Goal: Task Accomplishment & Management: Complete application form

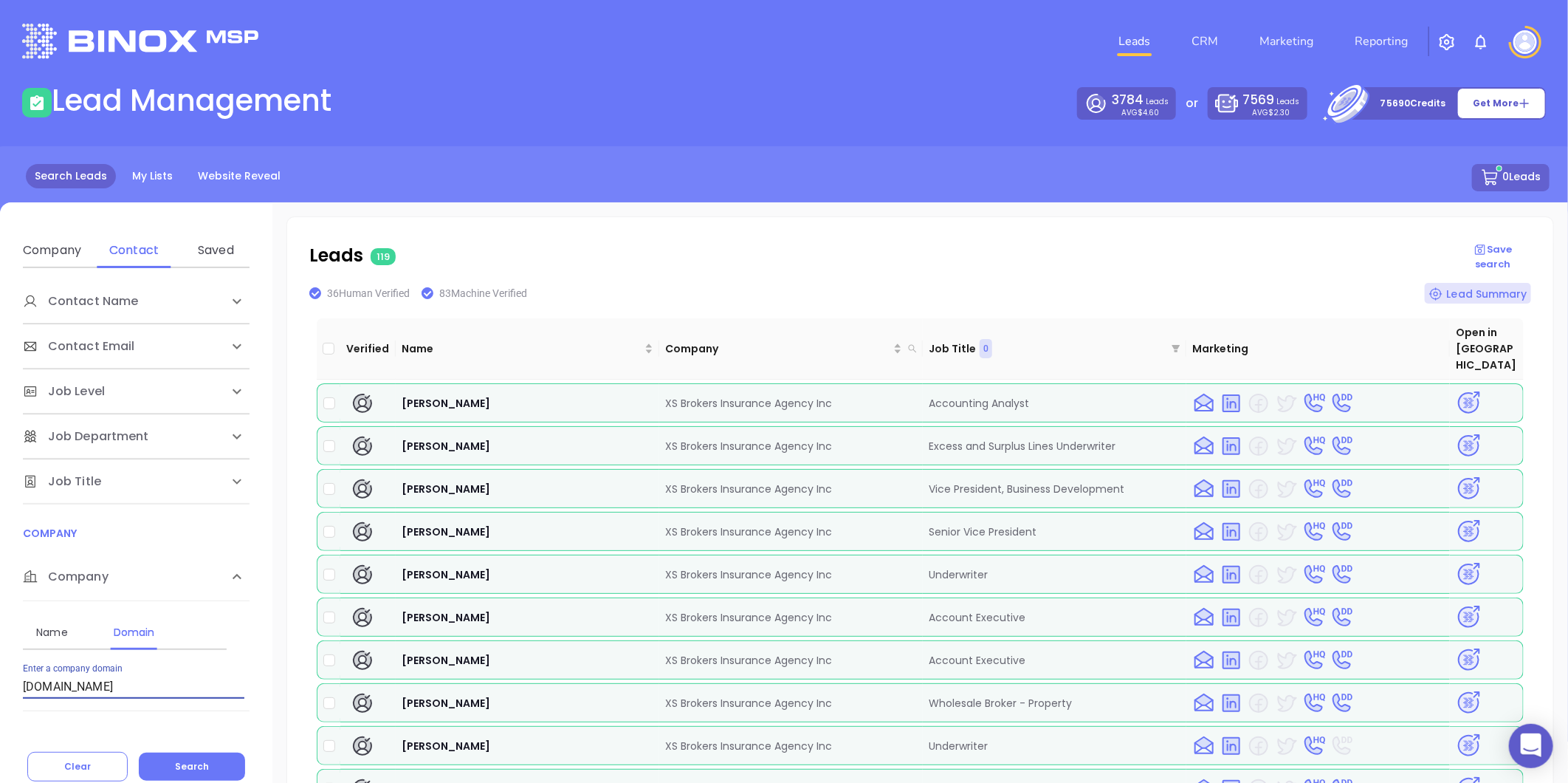
scroll to position [116, 0]
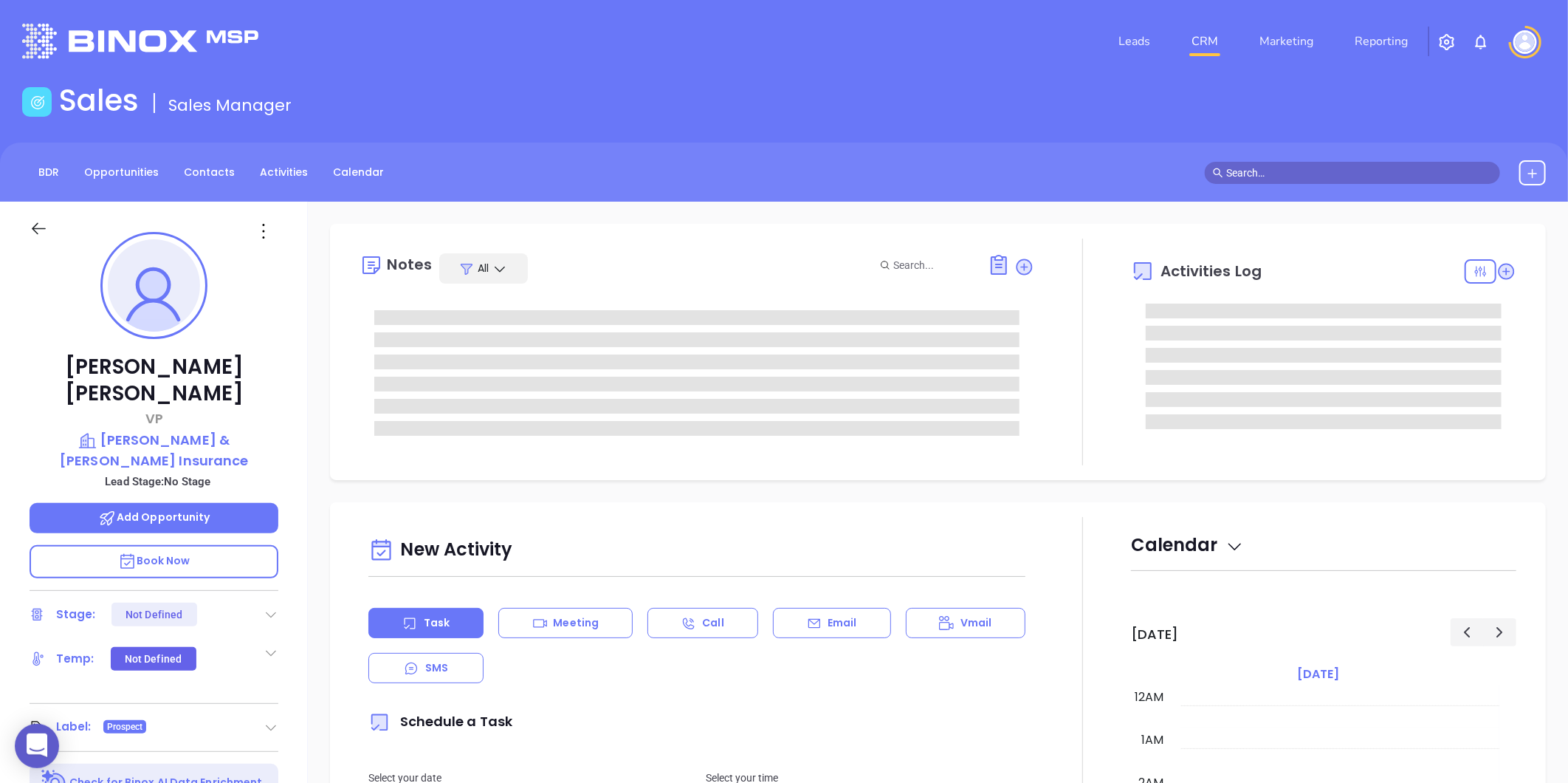
type input "[DATE]"
type input "Liz Cruz"
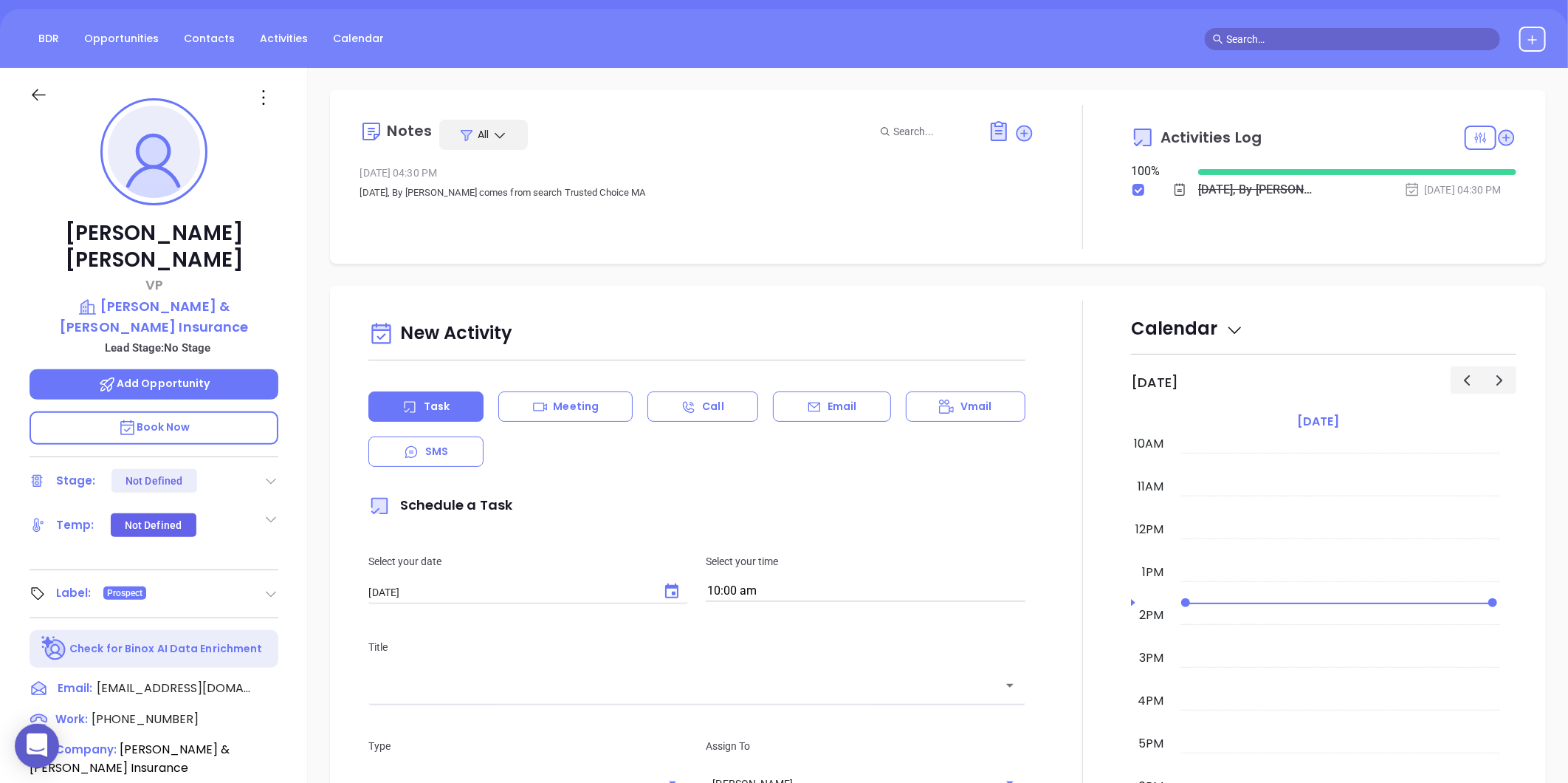
scroll to position [0, 0]
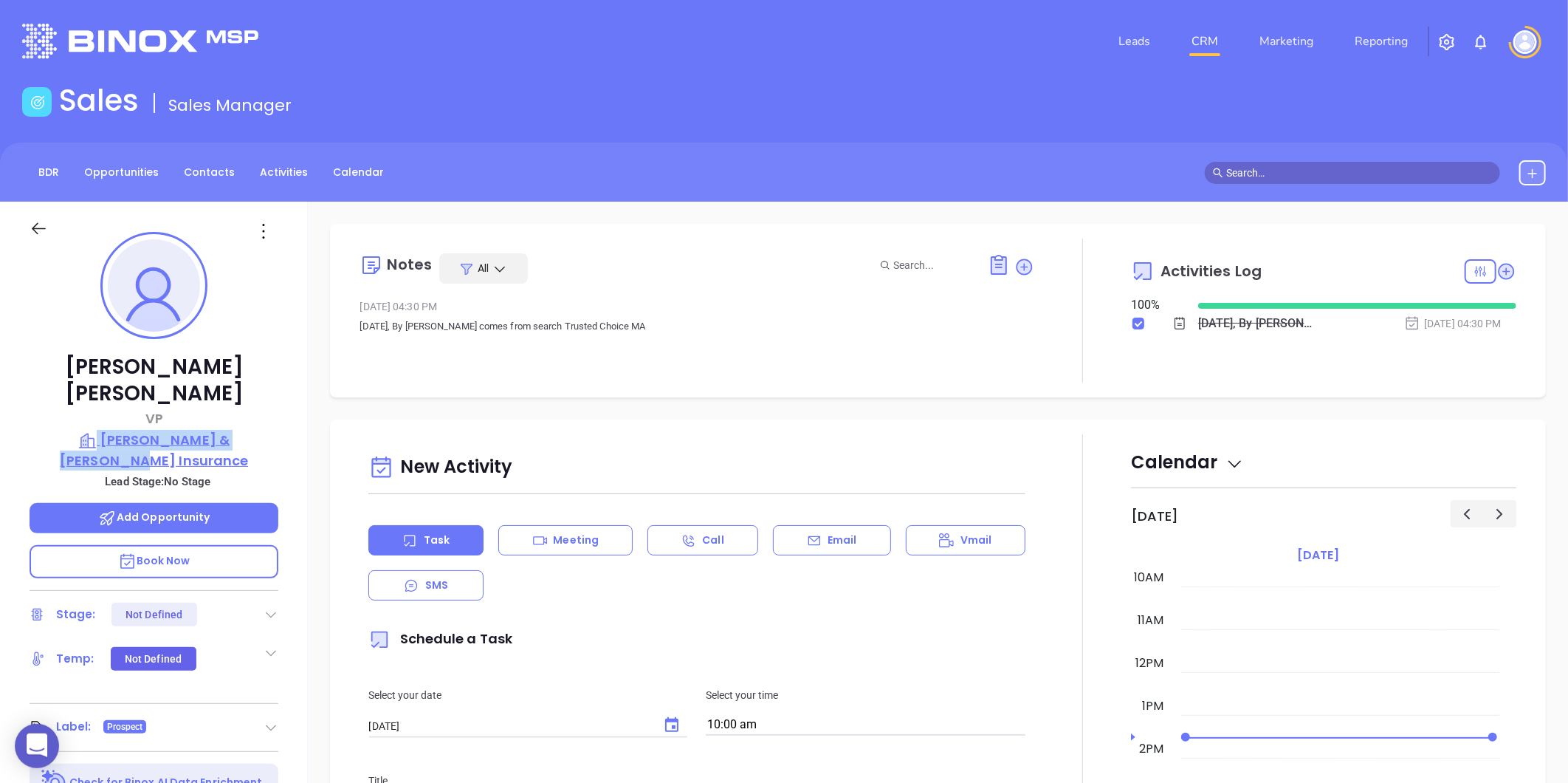
click at [273, 416] on div "Philip Moroch VP Wheeler & Taylor Insurance Lead Stage: No Stage Add Opportunit…" at bounding box center [153, 690] width 307 height 979
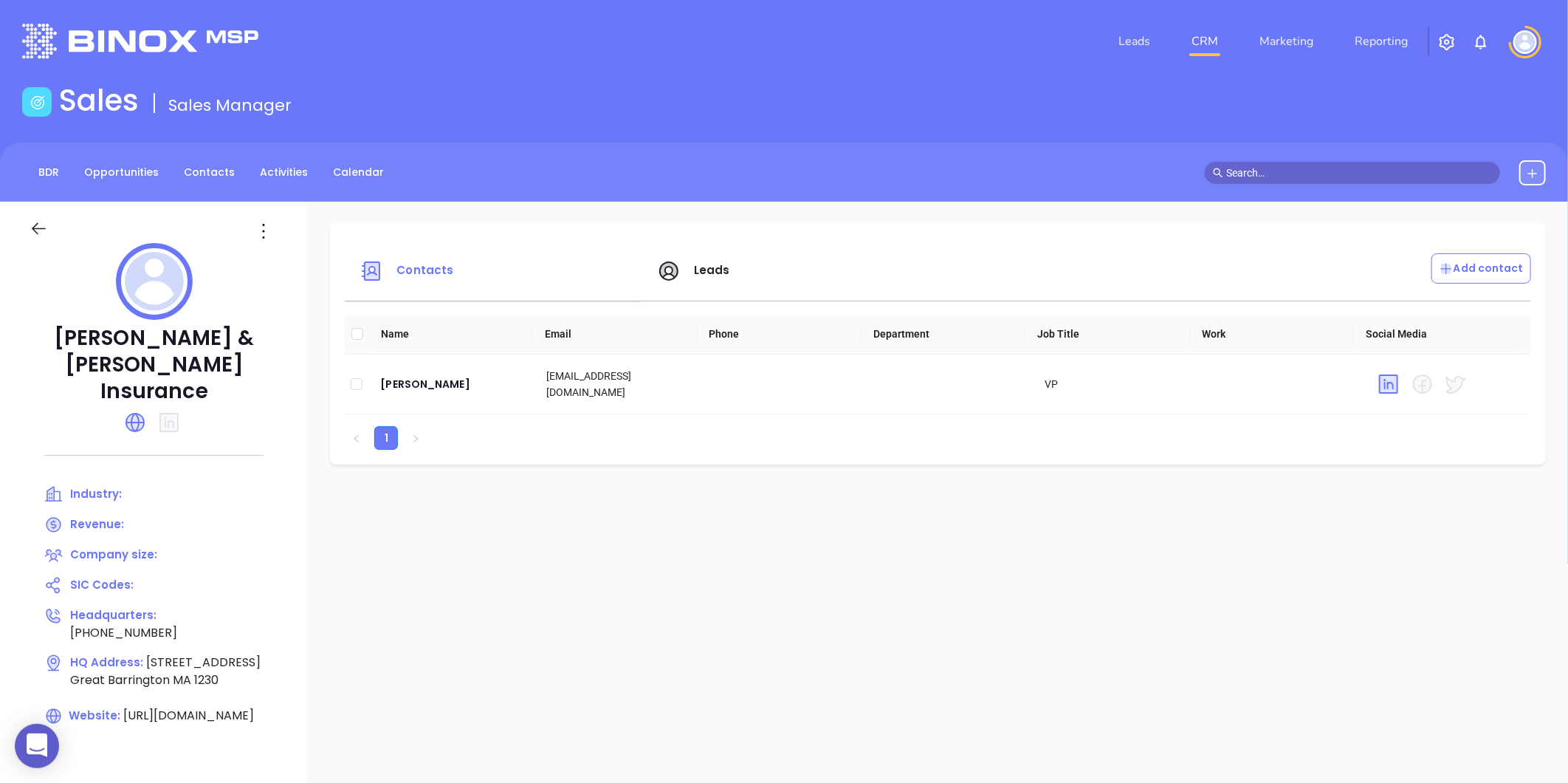
click at [718, 261] on span "Leads" at bounding box center [694, 270] width 73 height 17
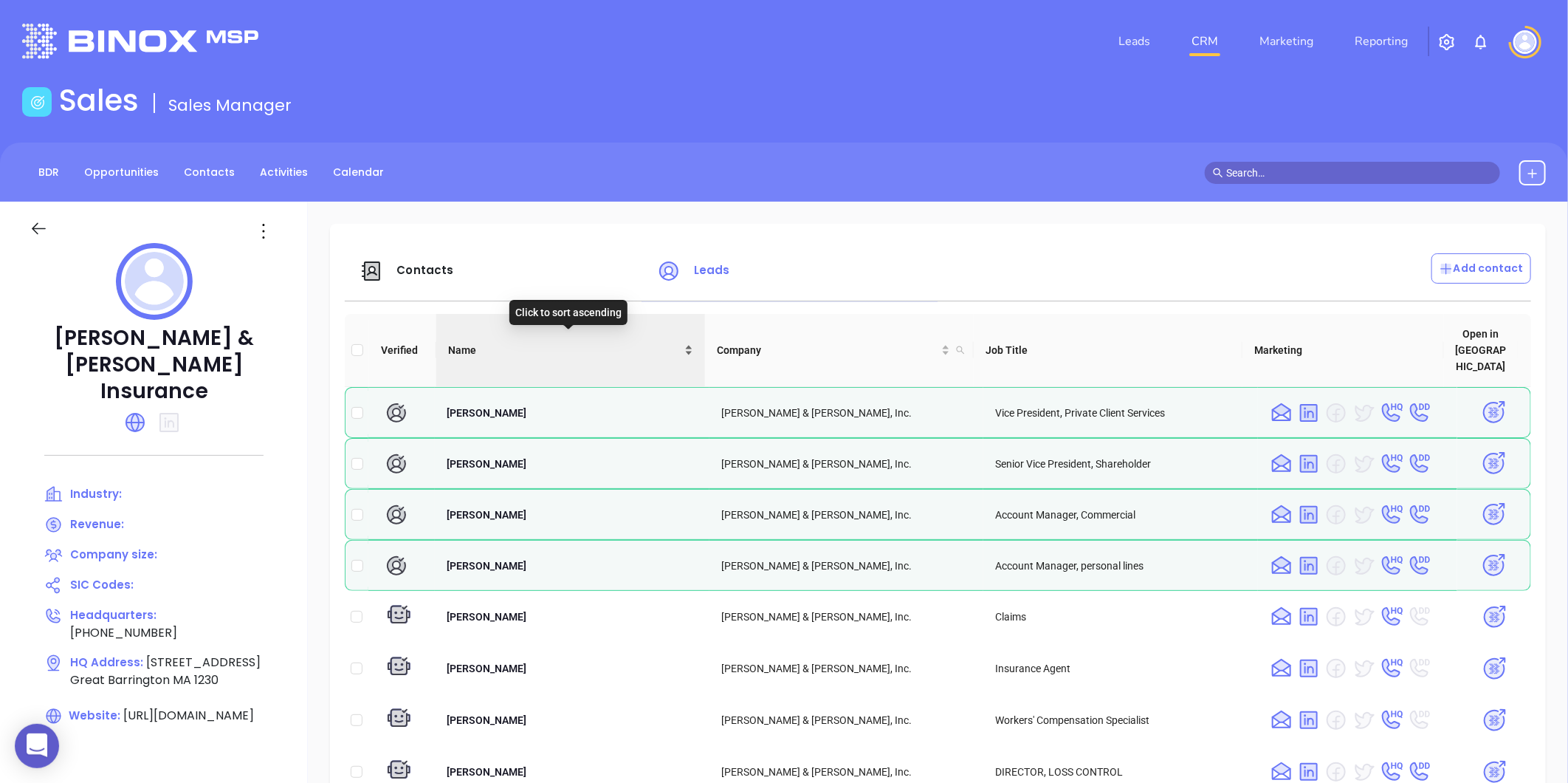
click at [687, 342] on div "Name" at bounding box center [571, 350] width 245 height 16
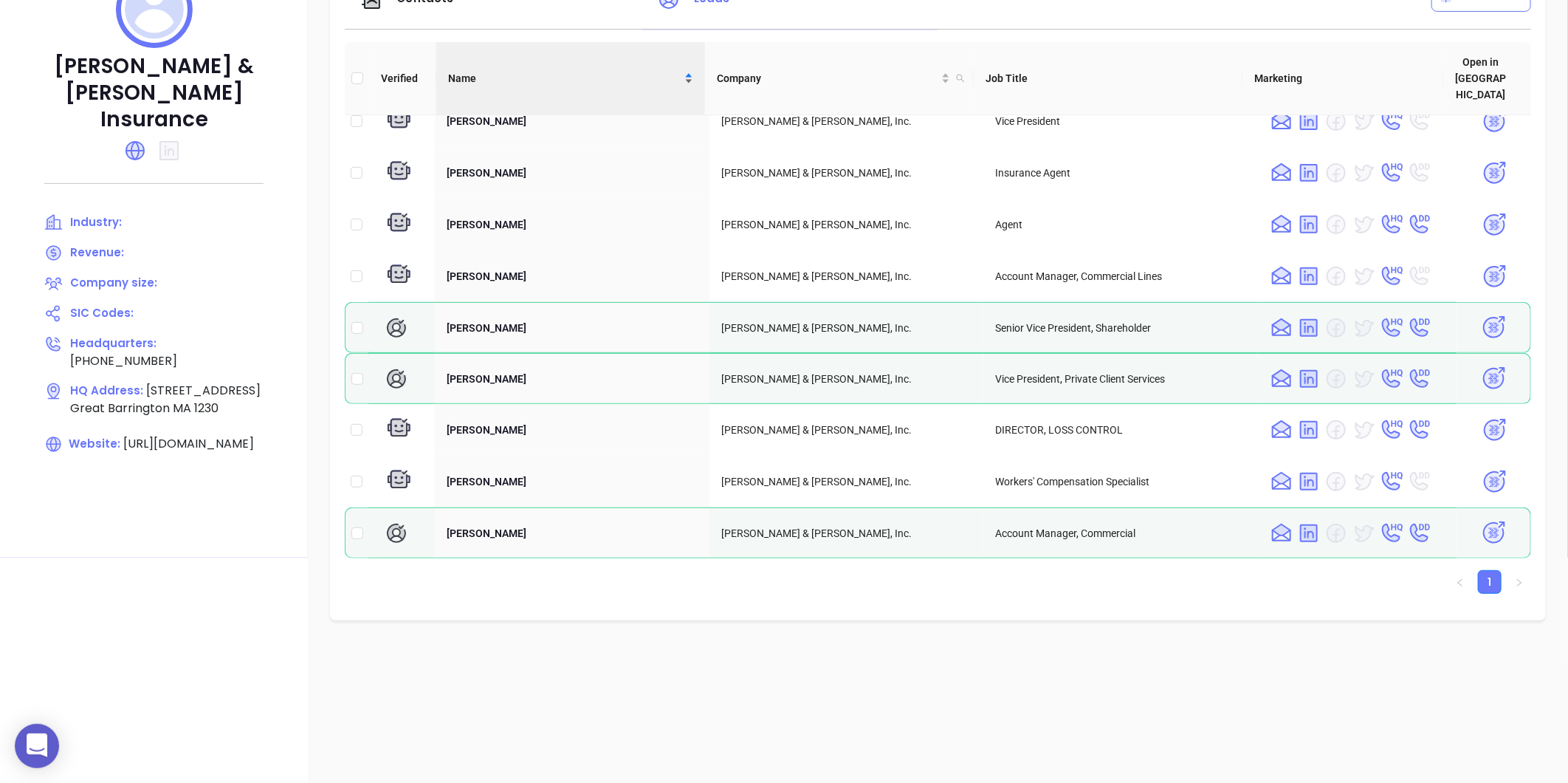
scroll to position [246, 0]
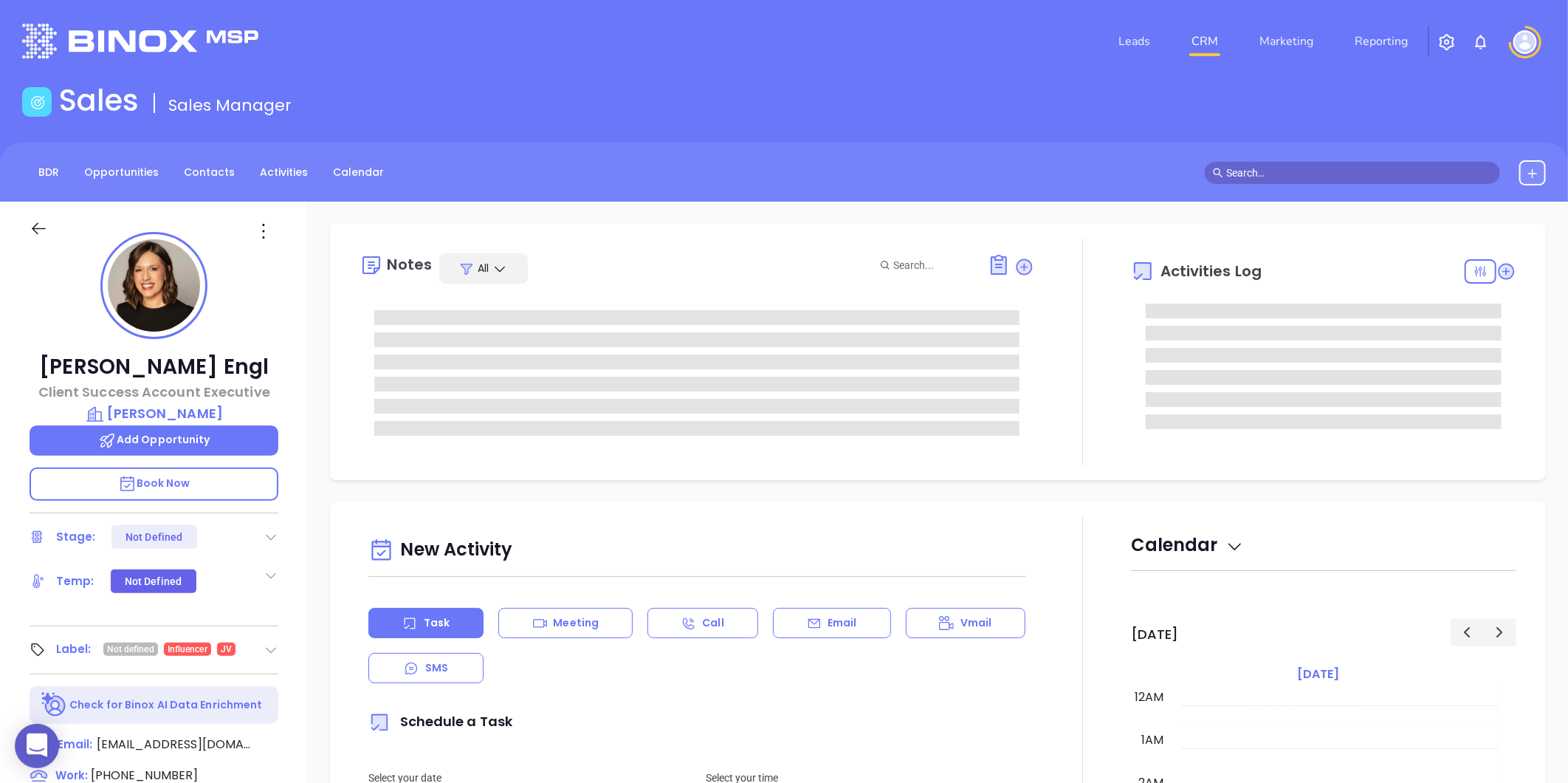
type input "09/12/2025"
type input "Liz Cruz"
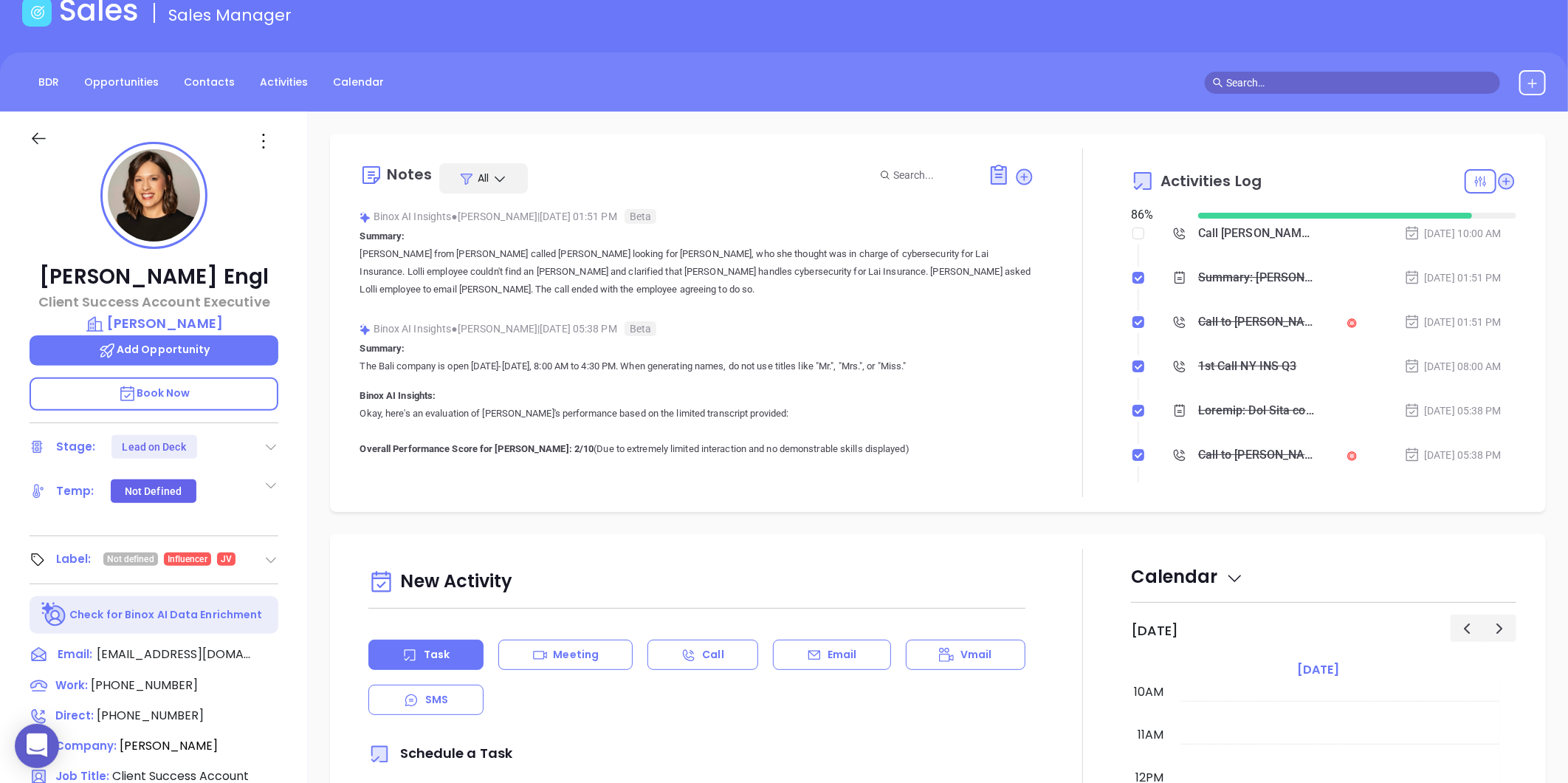
scroll to position [453, 0]
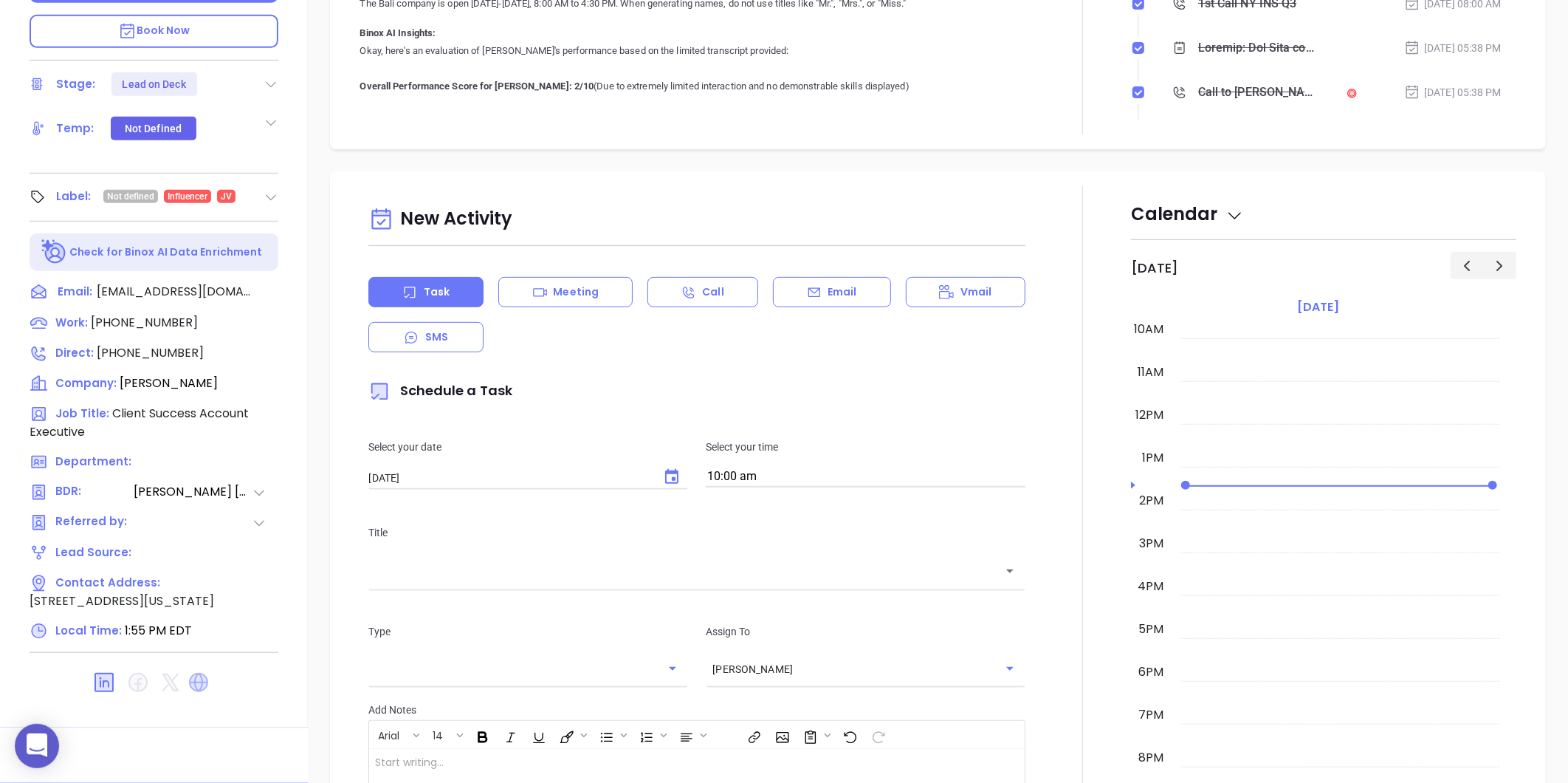
click at [194, 678] on icon at bounding box center [199, 683] width 19 height 19
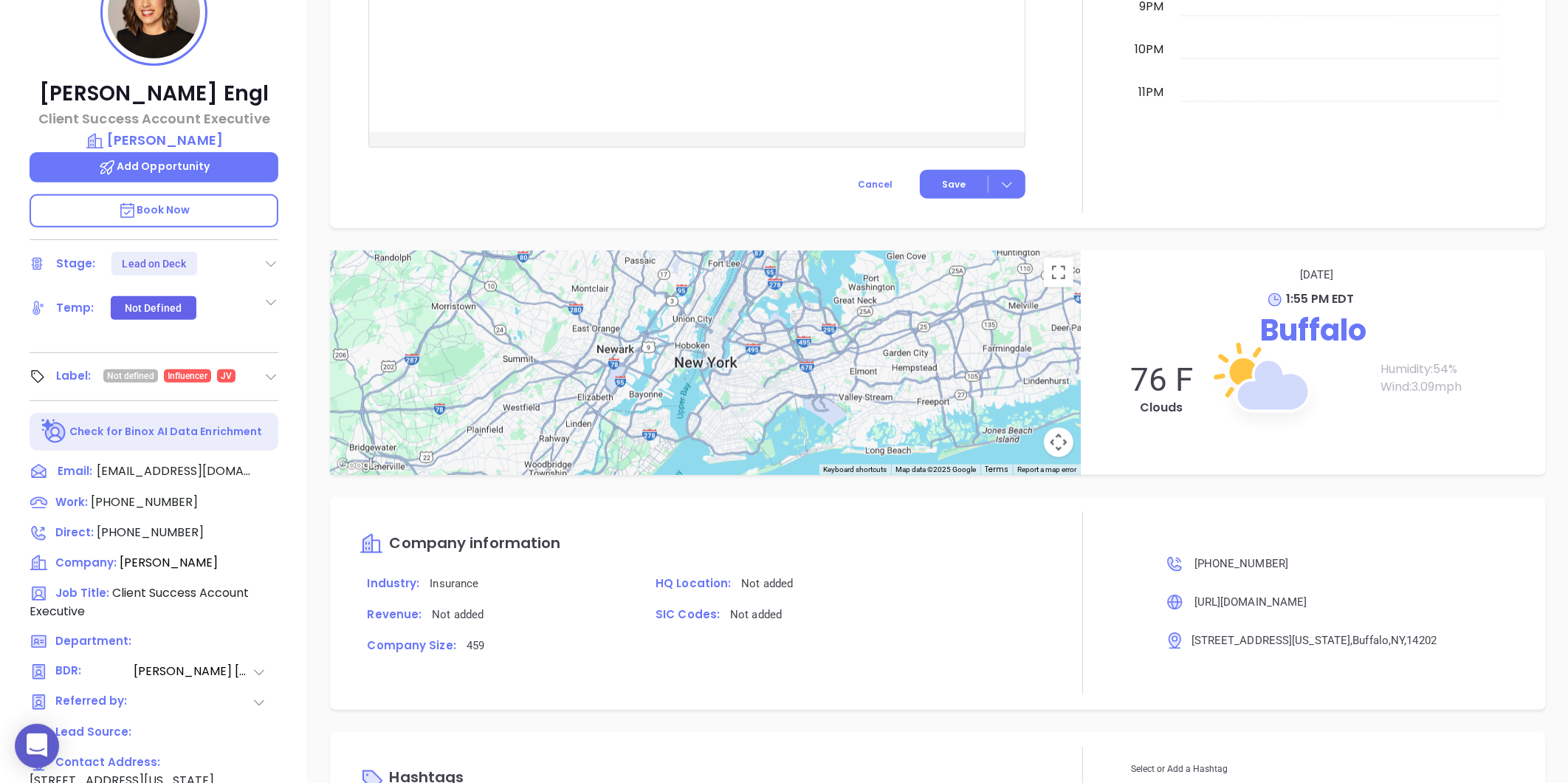
scroll to position [42, 0]
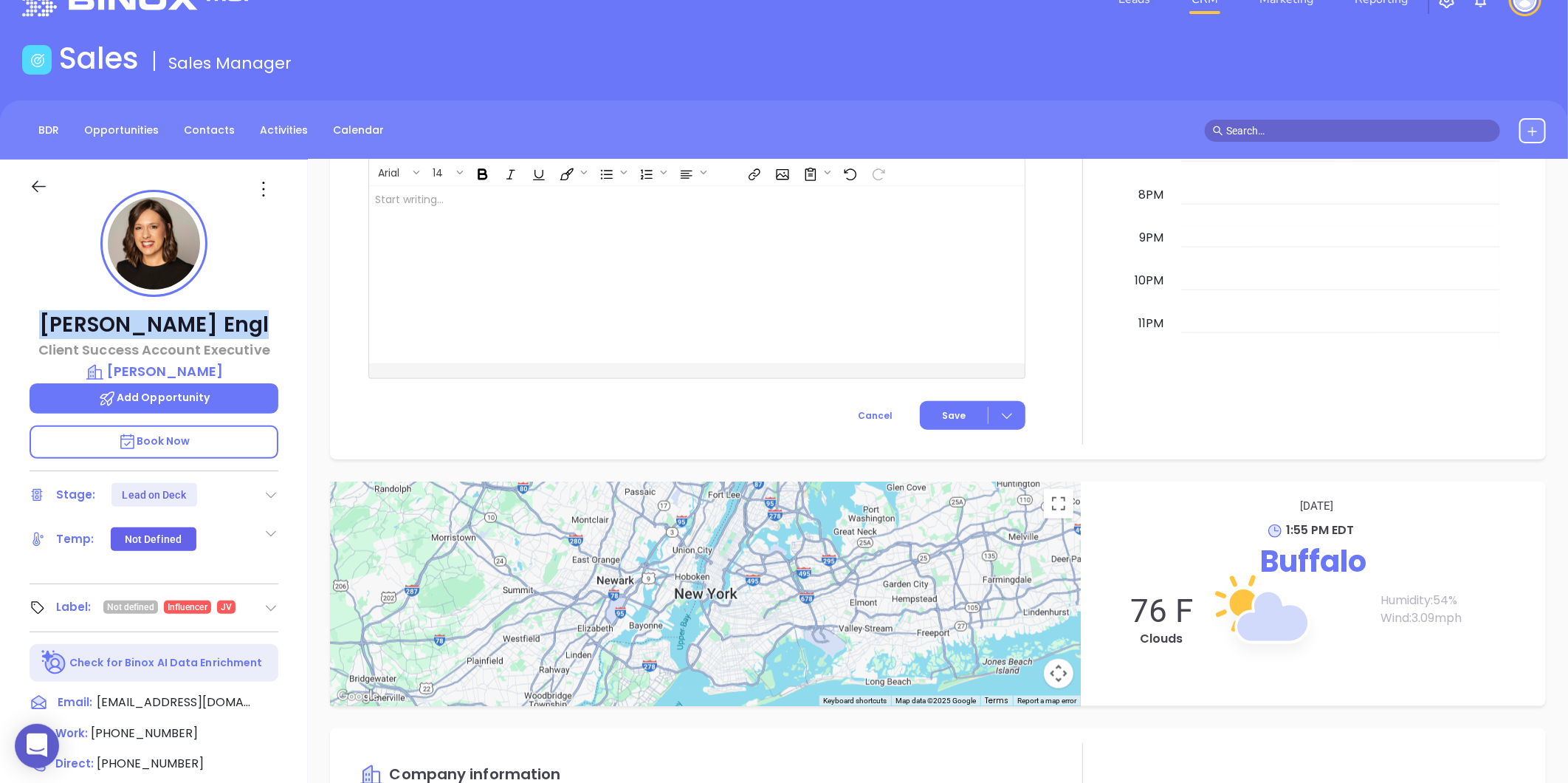
drag, startPoint x: 226, startPoint y: 334, endPoint x: 62, endPoint y: 330, distance: 164.0
click at [62, 330] on p "Ashley Engl" at bounding box center [154, 325] width 249 height 27
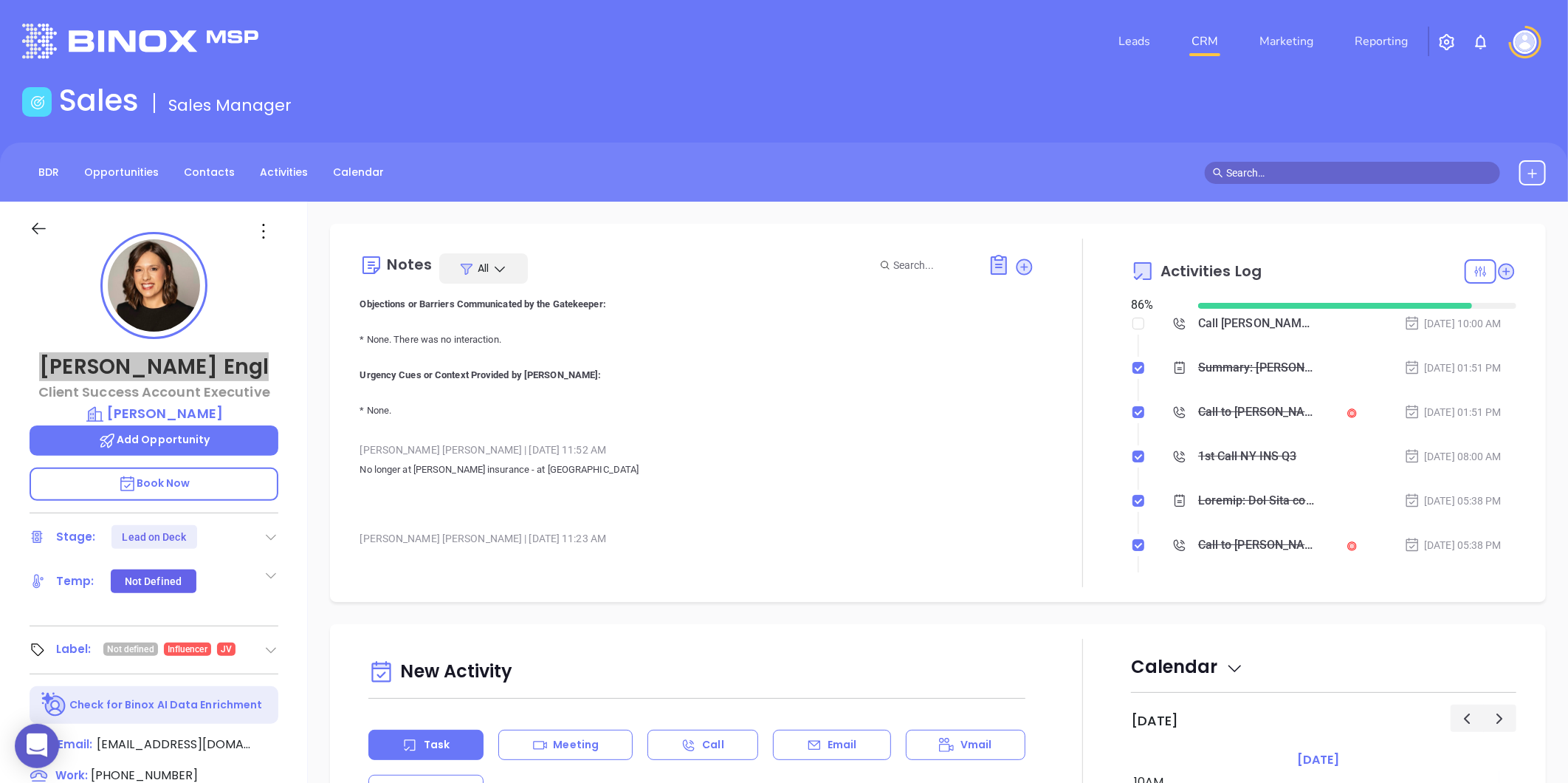
scroll to position [739, 0]
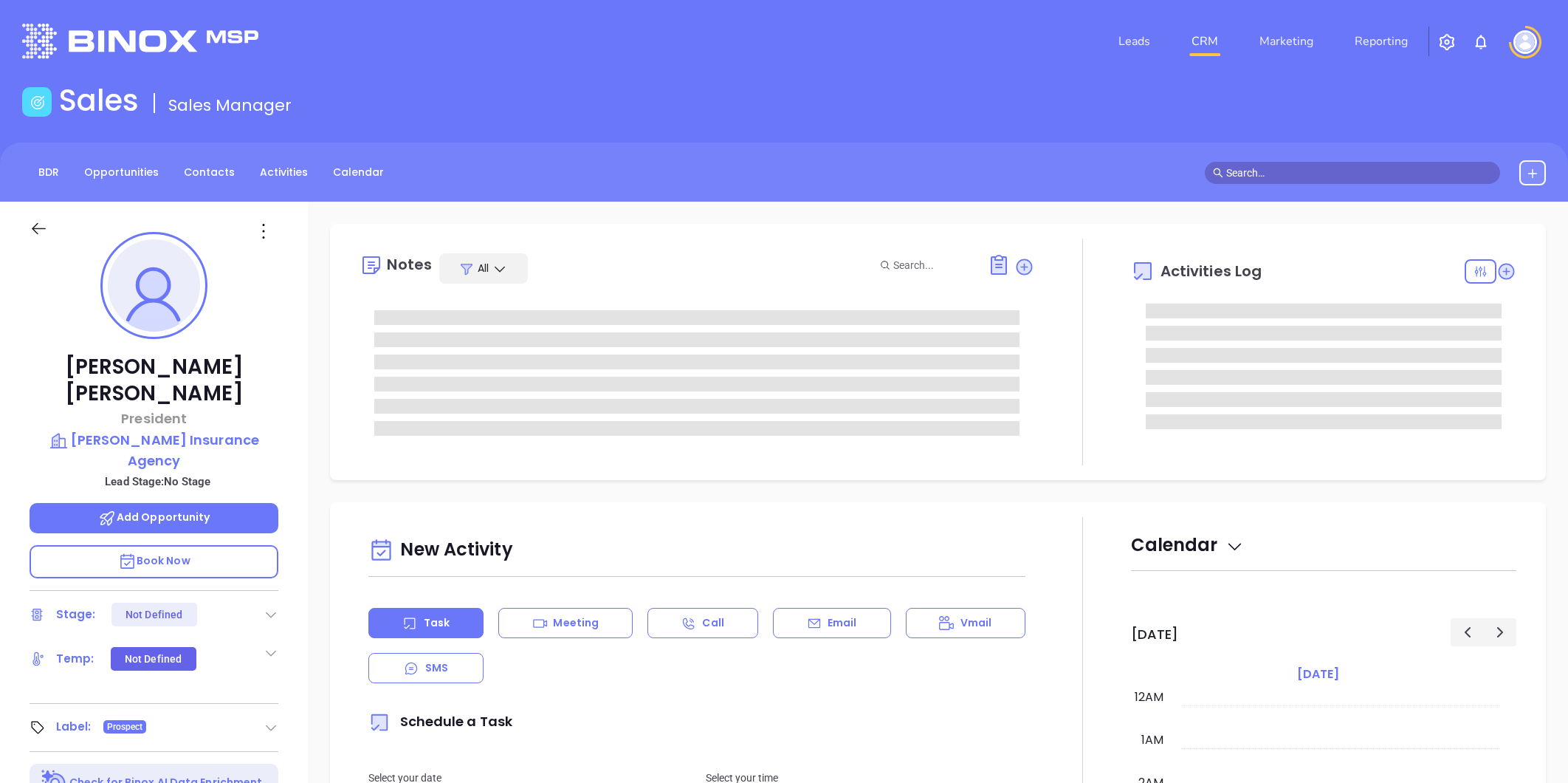
type input "[DATE]"
type input "[PERSON_NAME]"
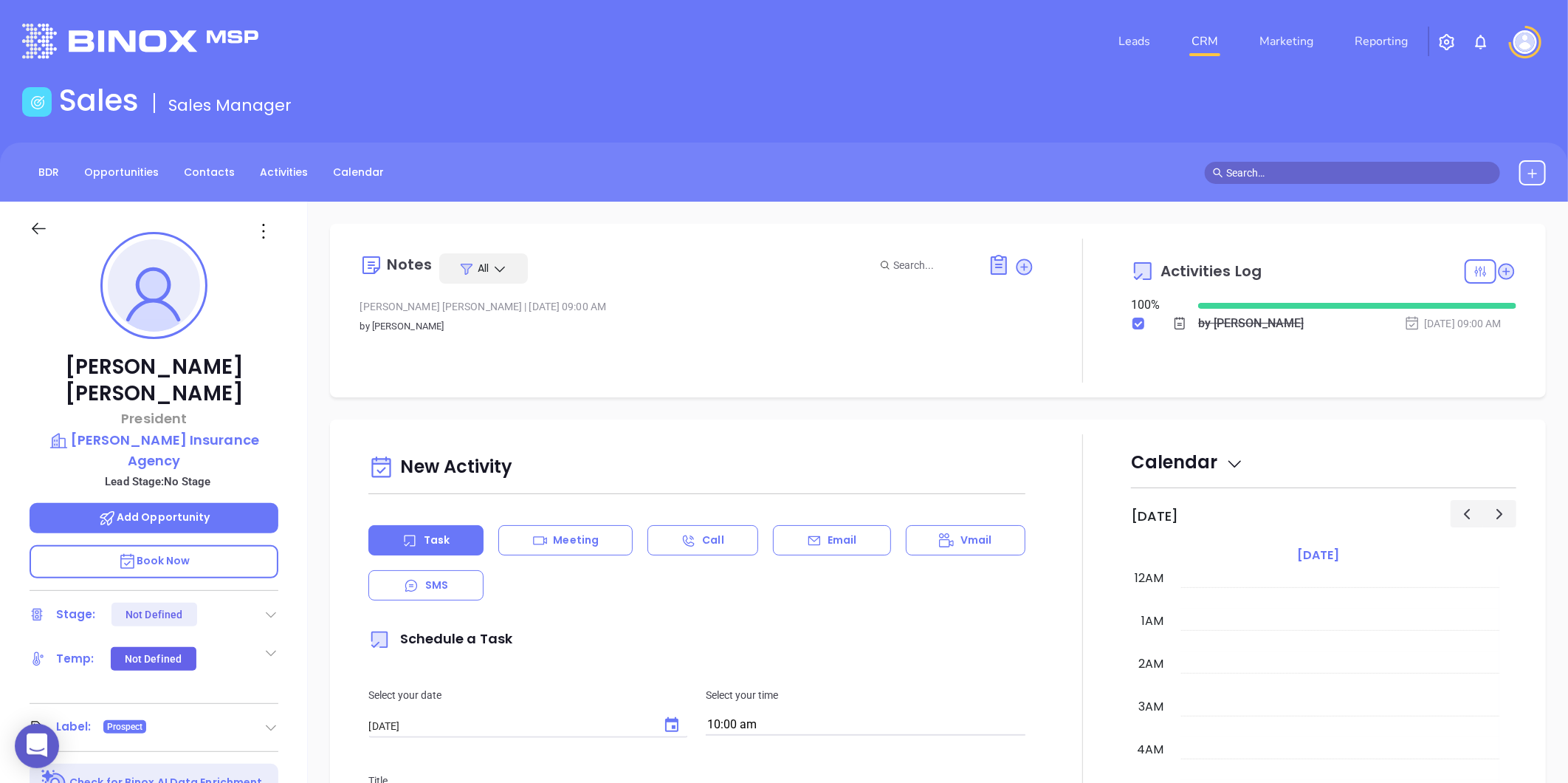
scroll to position [429, 0]
drag, startPoint x: 250, startPoint y: 402, endPoint x: 223, endPoint y: 412, distance: 28.8
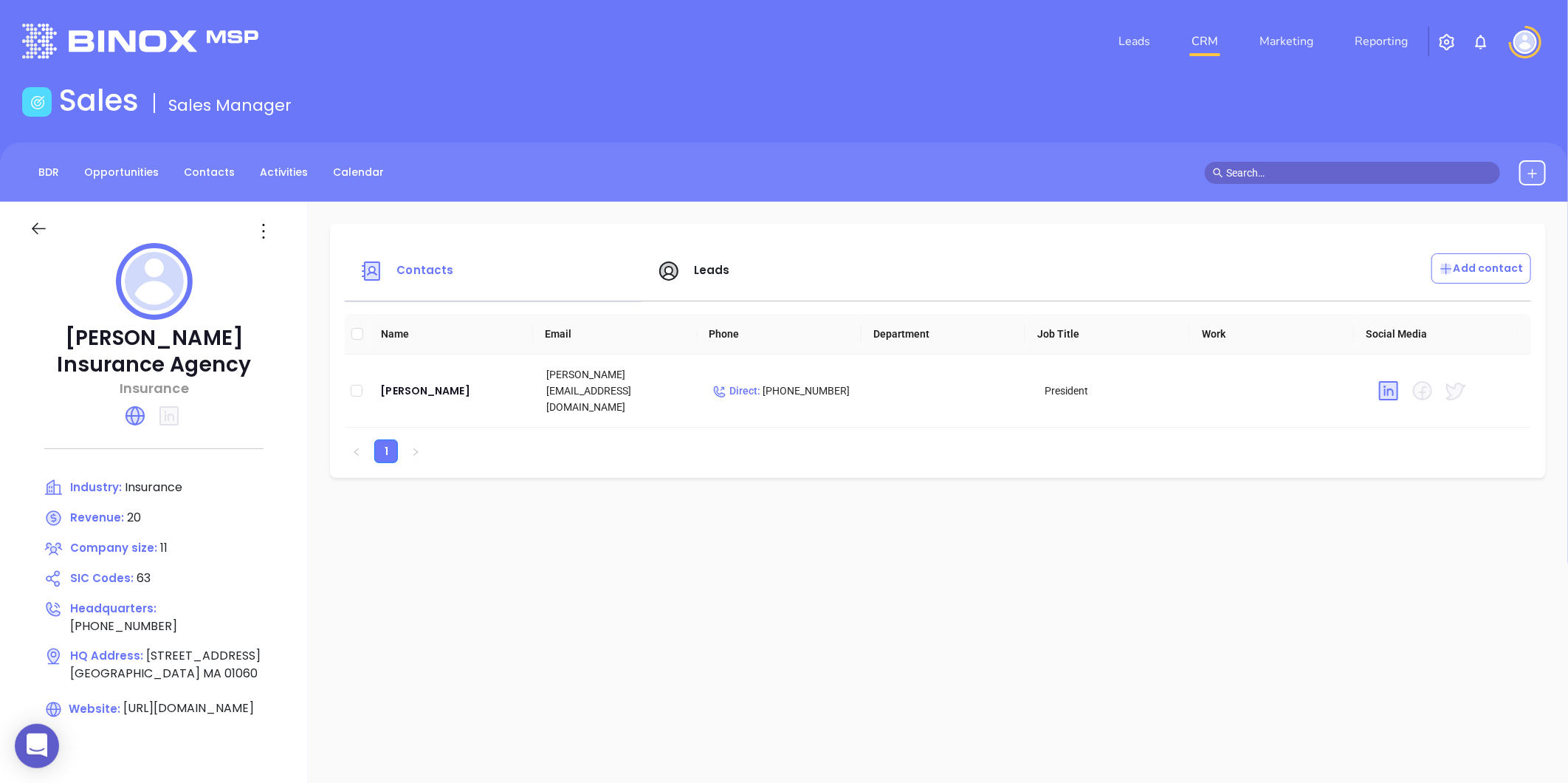
click at [700, 270] on span "Leads" at bounding box center [712, 270] width 37 height 15
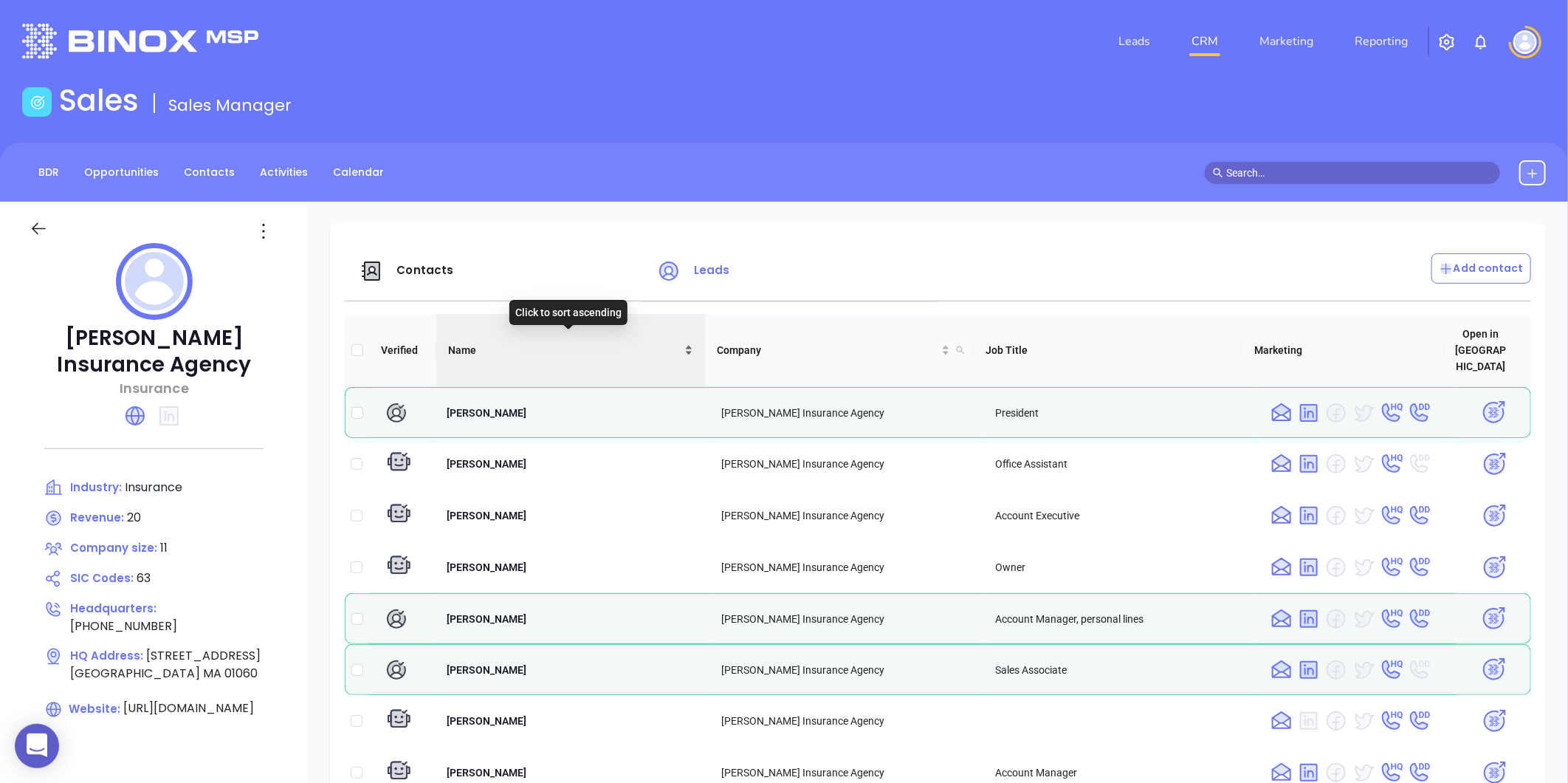
click at [683, 342] on div "Name" at bounding box center [571, 350] width 245 height 16
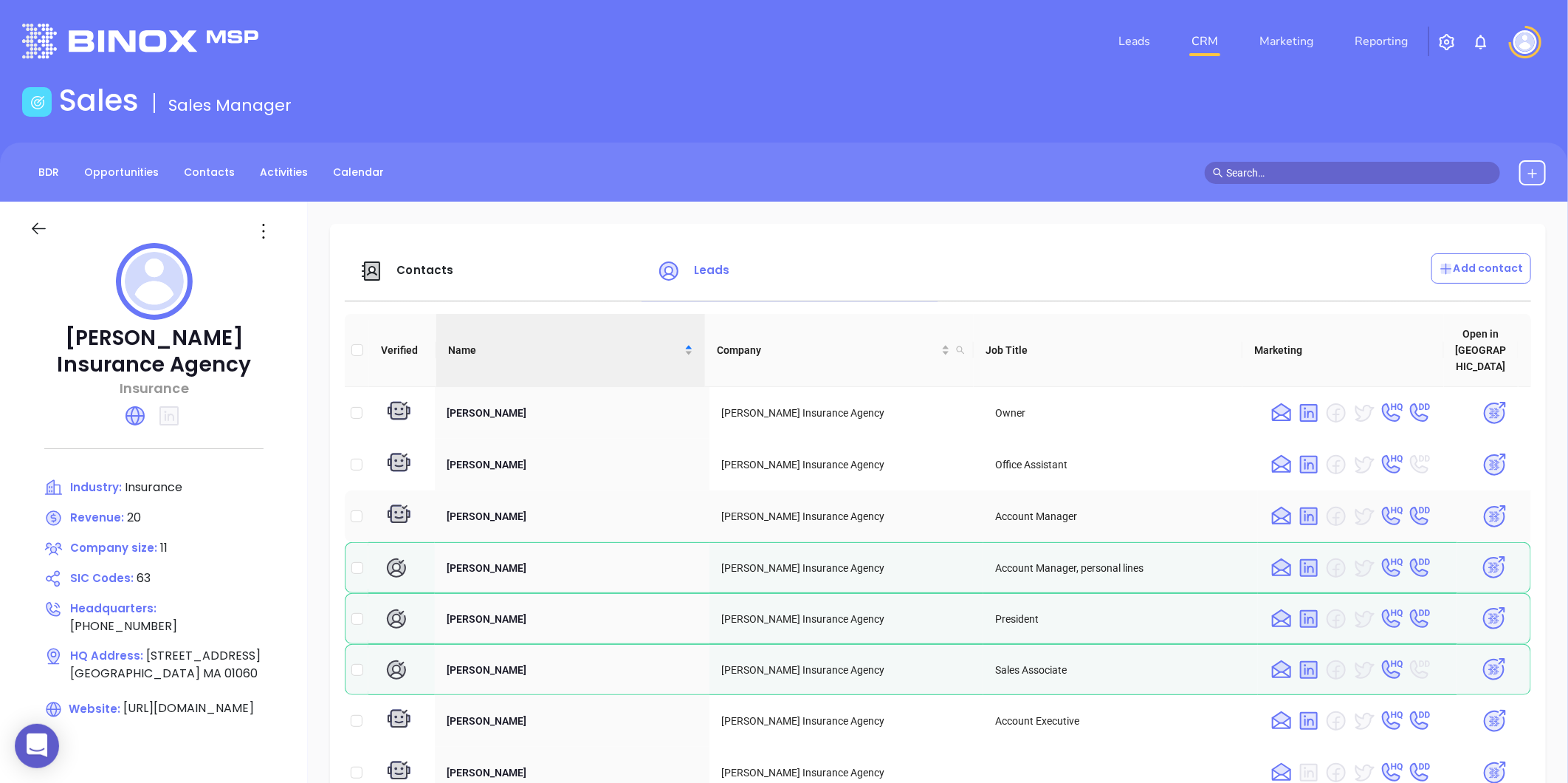
click at [1482, 504] on img at bounding box center [1495, 517] width 26 height 26
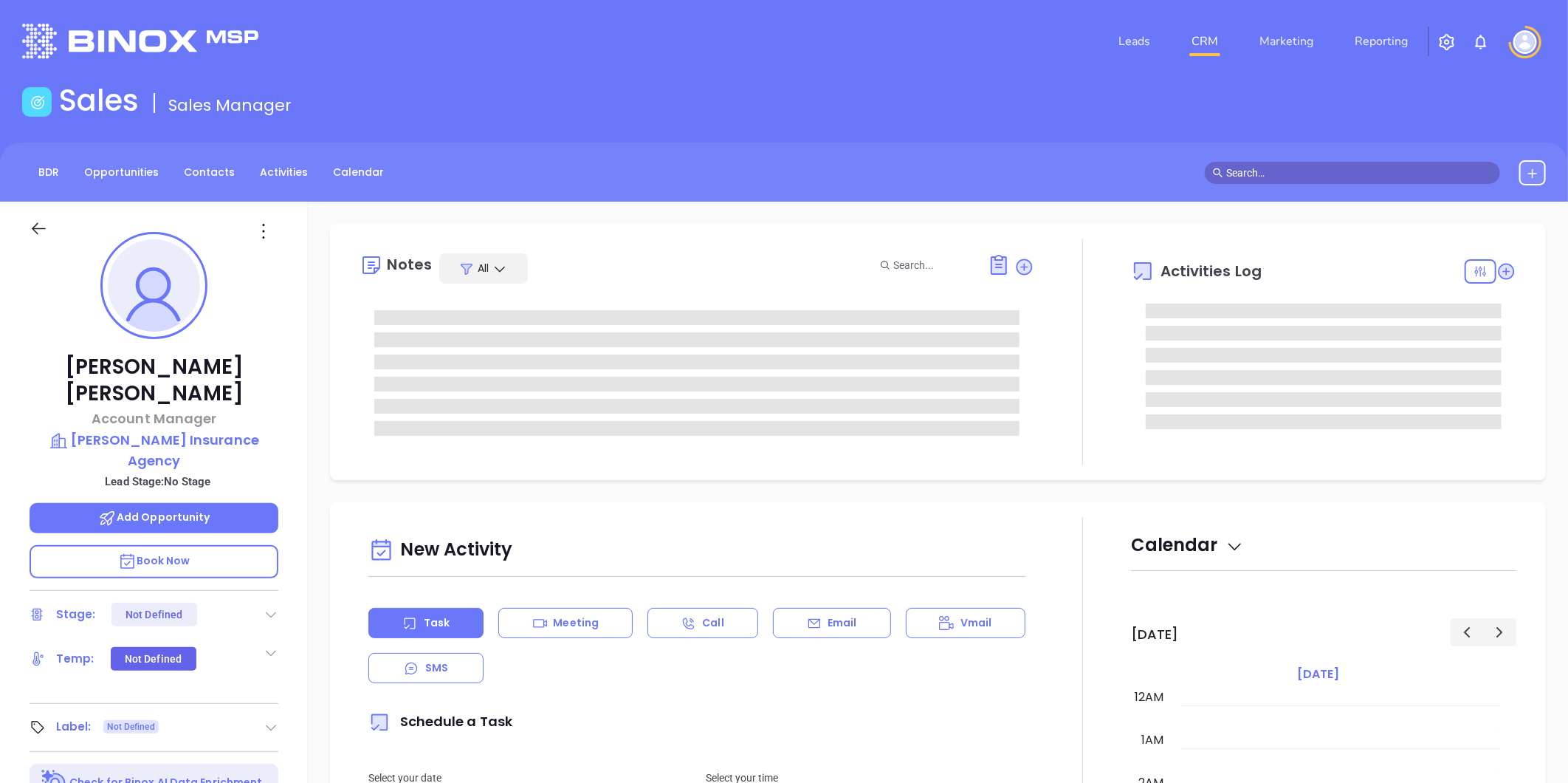
type input "[DATE]"
type input "[PERSON_NAME]"
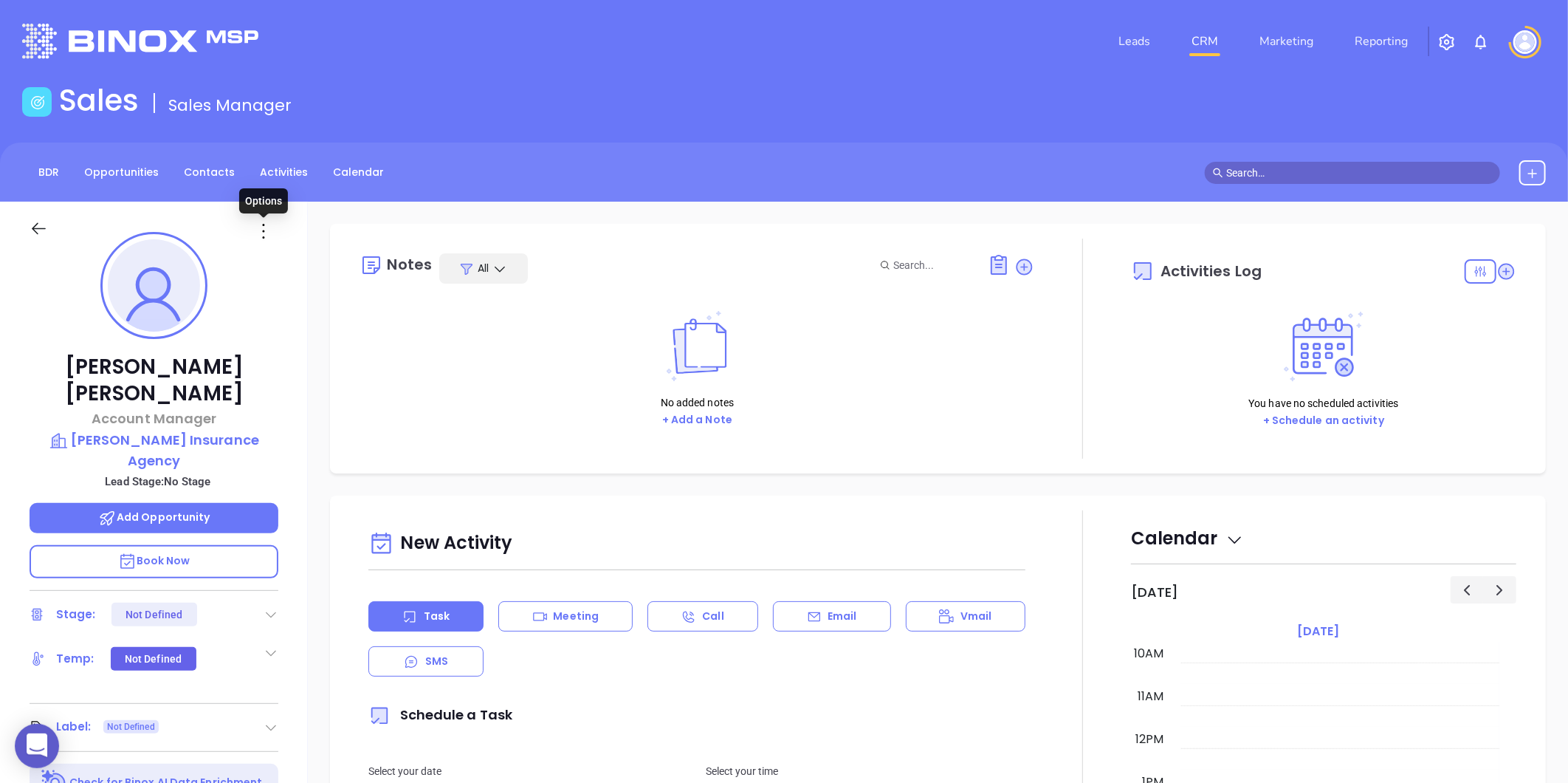
click at [266, 228] on icon at bounding box center [263, 231] width 24 height 24
click at [292, 391] on div "Edit" at bounding box center [336, 389] width 145 height 16
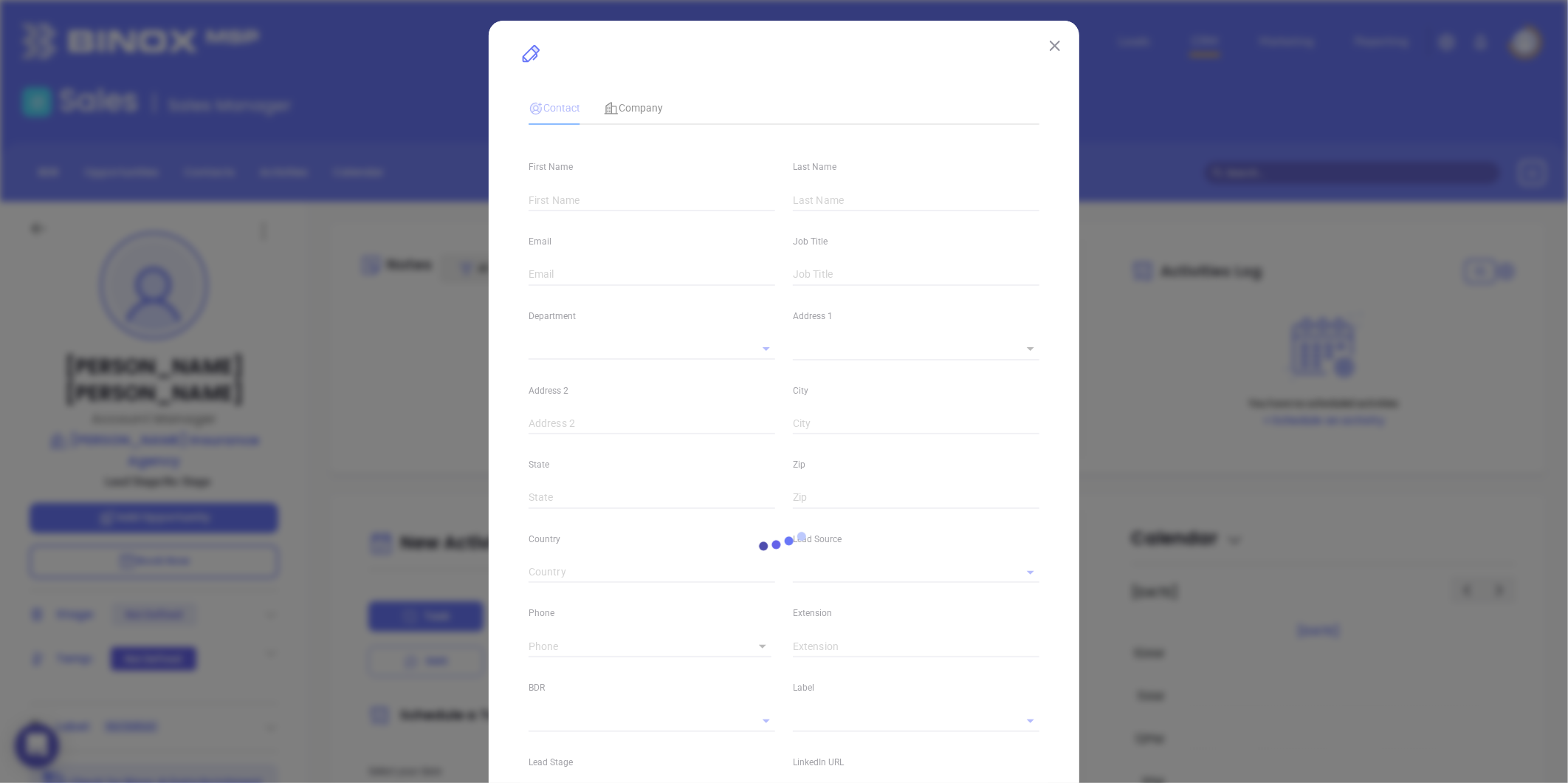
type input "[PERSON_NAME]"
type input "[PERSON_NAME][EMAIL_ADDRESS][DOMAIN_NAME]"
type input "Account Manager"
type textarea "[STREET_ADDRESS]"
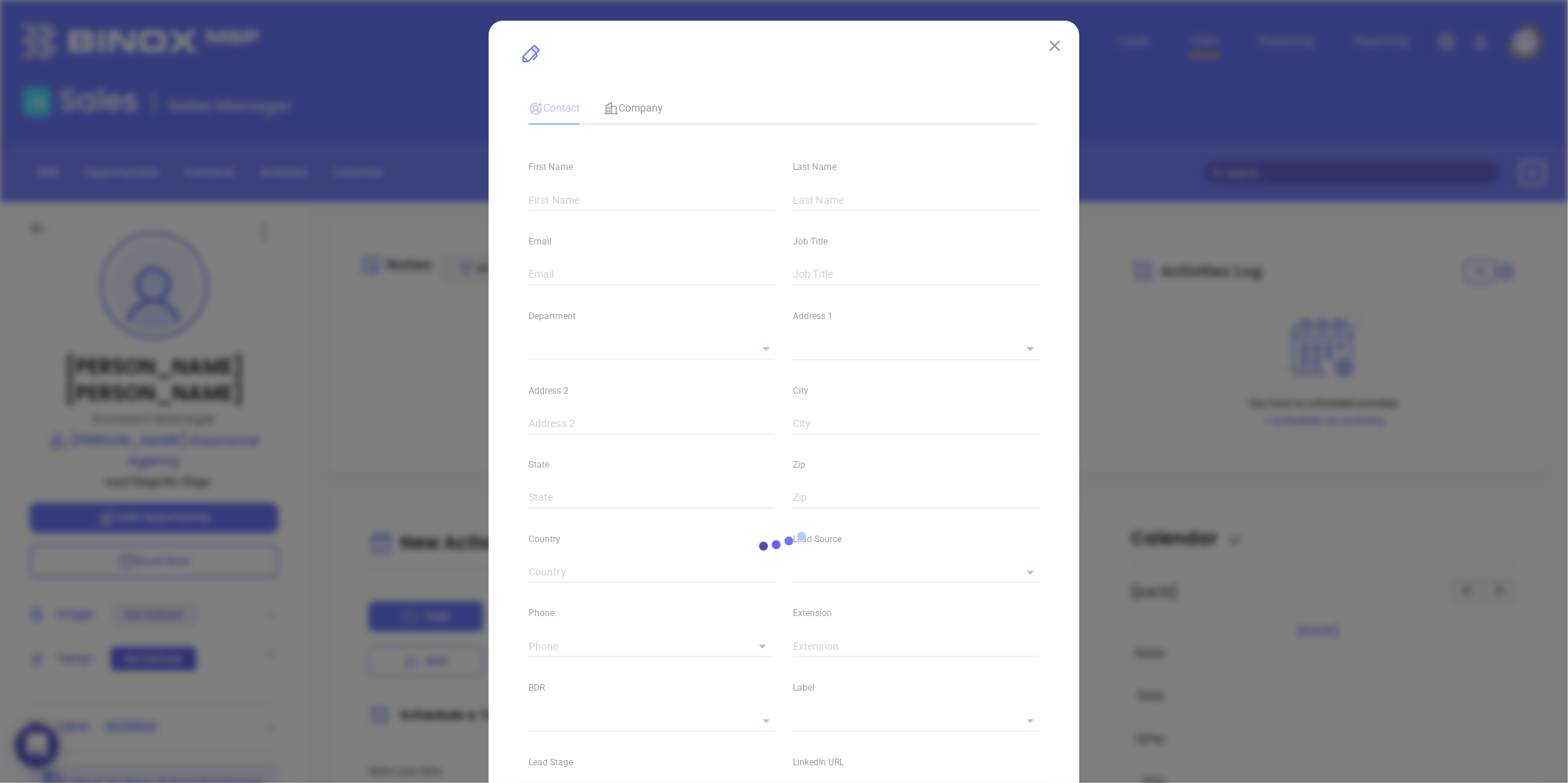
type input "1"
type input "[GEOGRAPHIC_DATA]"
type input "MA"
type input "01060"
type input "[DOMAIN_NAME][URL][PERSON_NAME]"
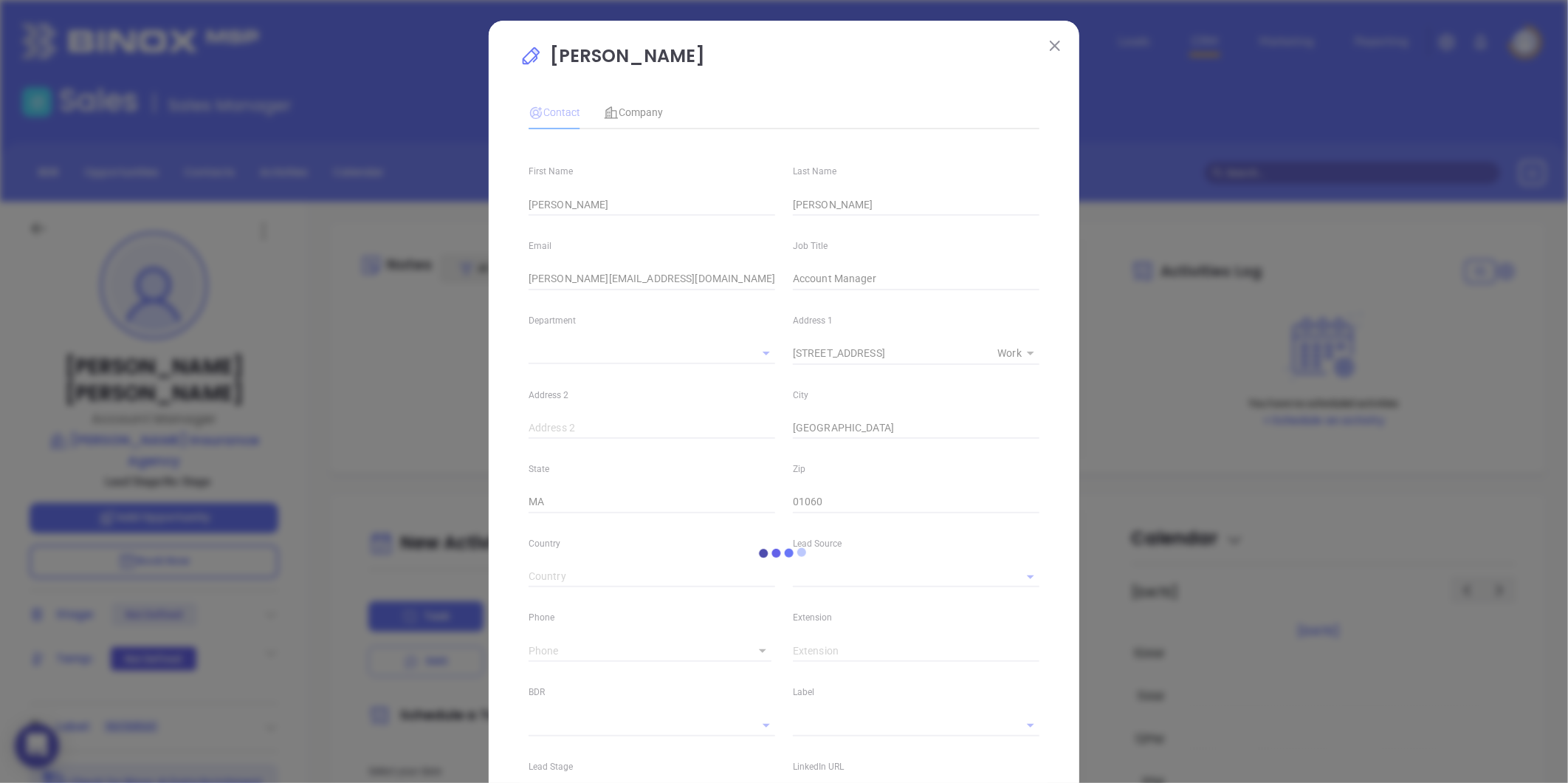
type input "[PHONE_NUMBER]"
type input "1"
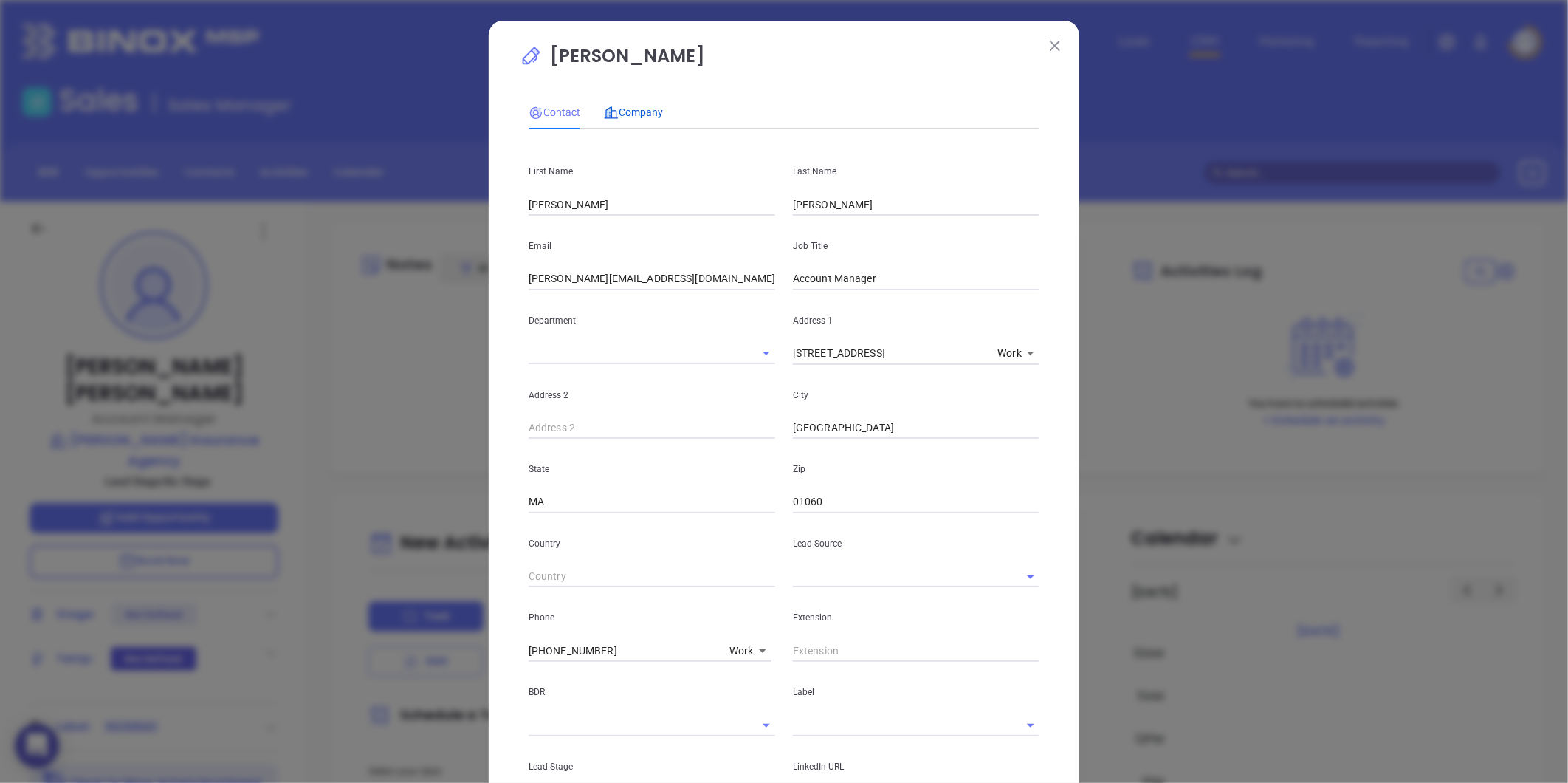
drag, startPoint x: 643, startPoint y: 106, endPoint x: 661, endPoint y: 117, distance: 21.1
click at [643, 106] on span "Company" at bounding box center [633, 112] width 59 height 12
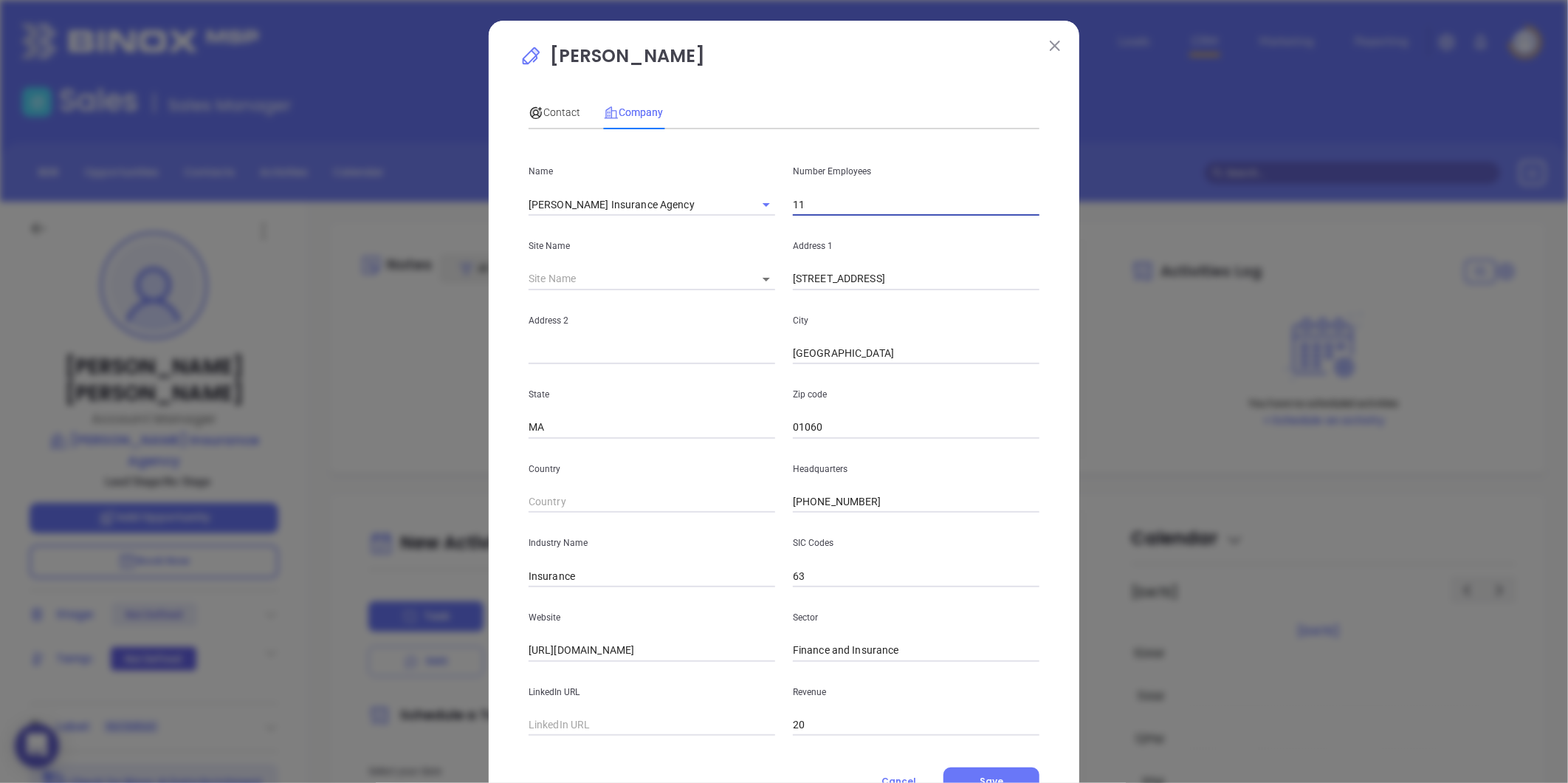
drag, startPoint x: 805, startPoint y: 204, endPoint x: 818, endPoint y: 204, distance: 13.0
click at [805, 204] on input "11" at bounding box center [917, 204] width 247 height 22
click at [569, 731] on input "text" at bounding box center [652, 725] width 247 height 22
paste input "[URL][DOMAIN_NAME][PERSON_NAME]"
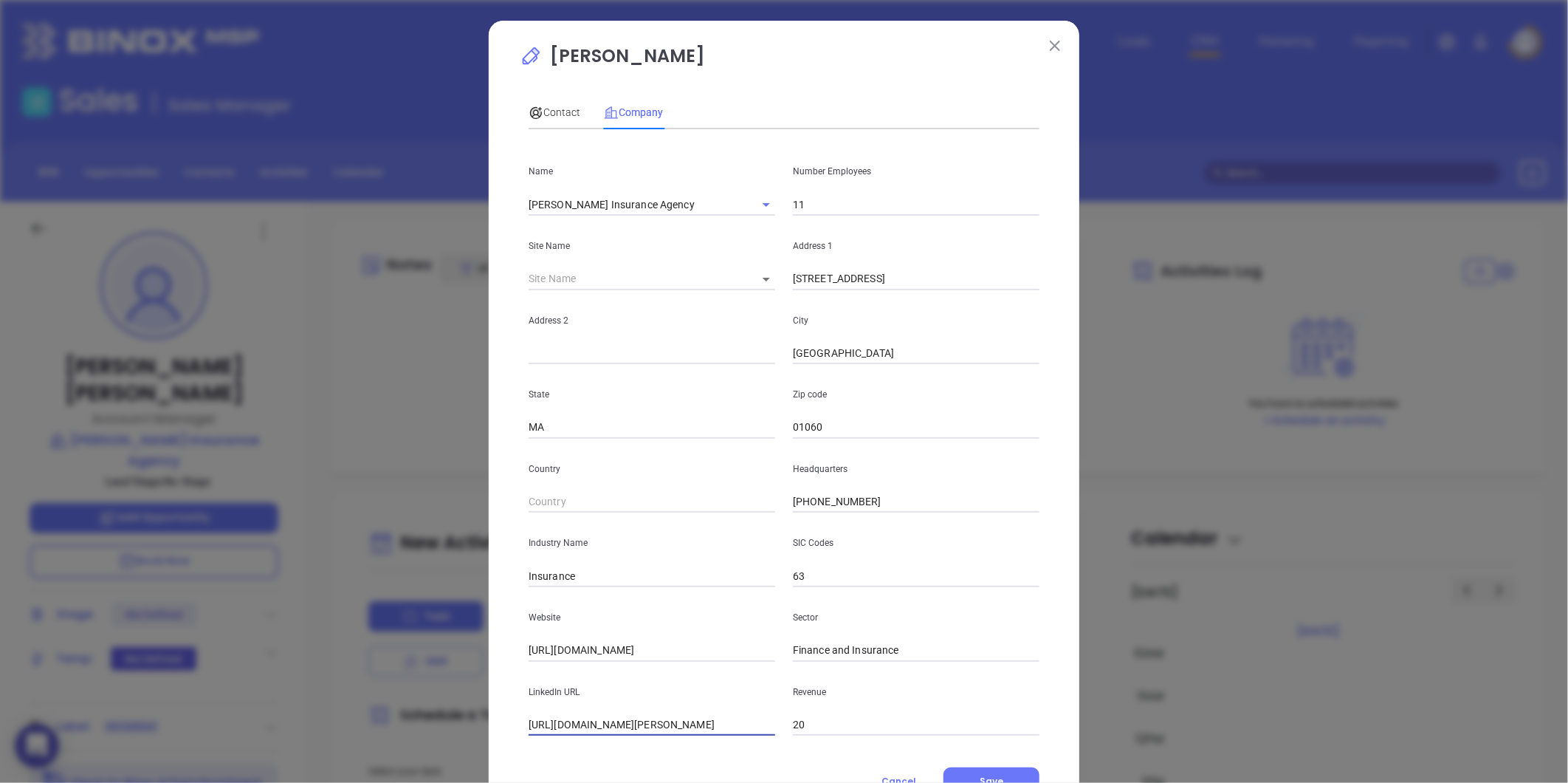
type input "[URL][DOMAIN_NAME][PERSON_NAME]"
click at [540, 104] on div "Contact" at bounding box center [555, 112] width 52 height 16
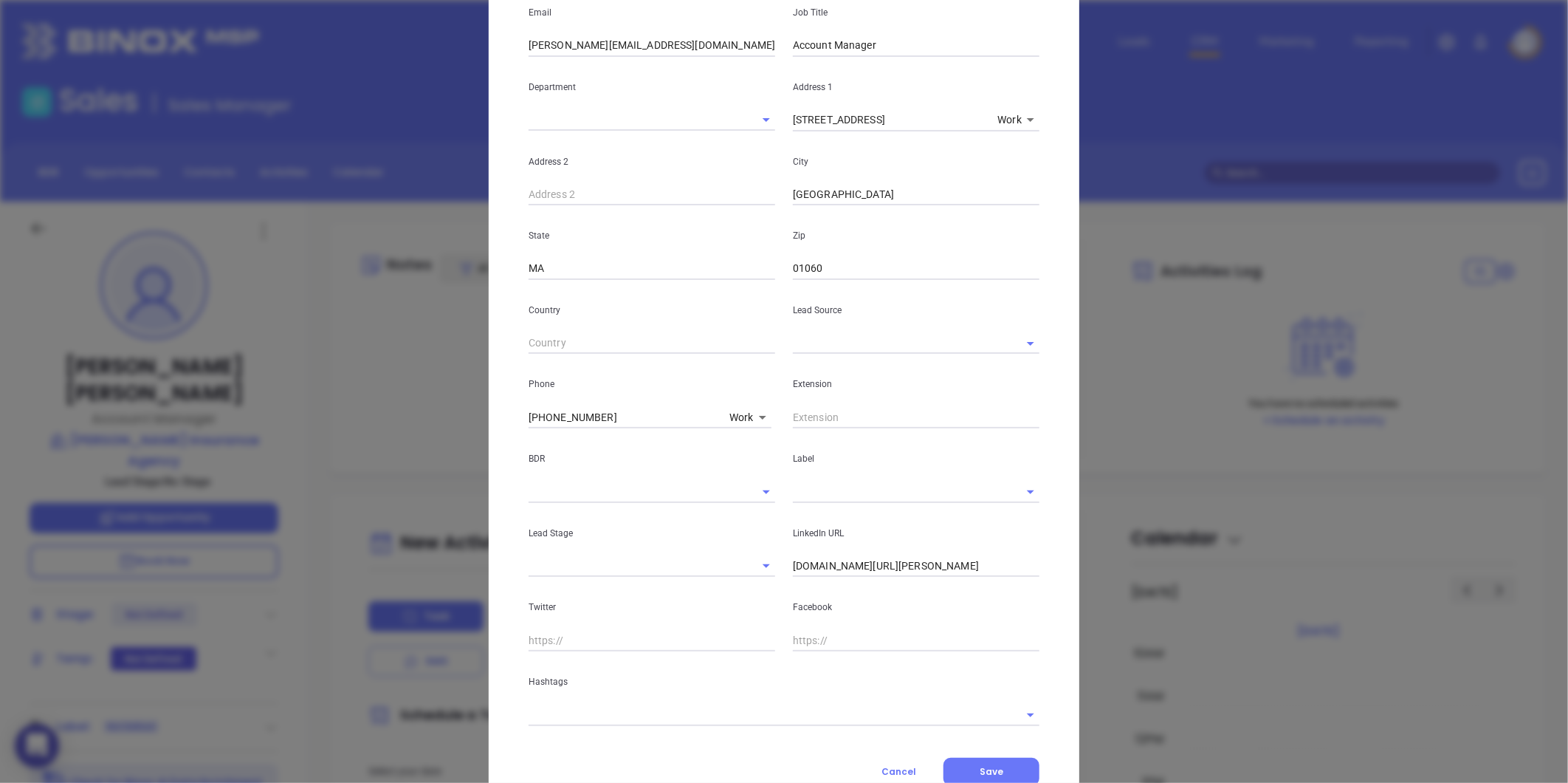
scroll to position [246, 0]
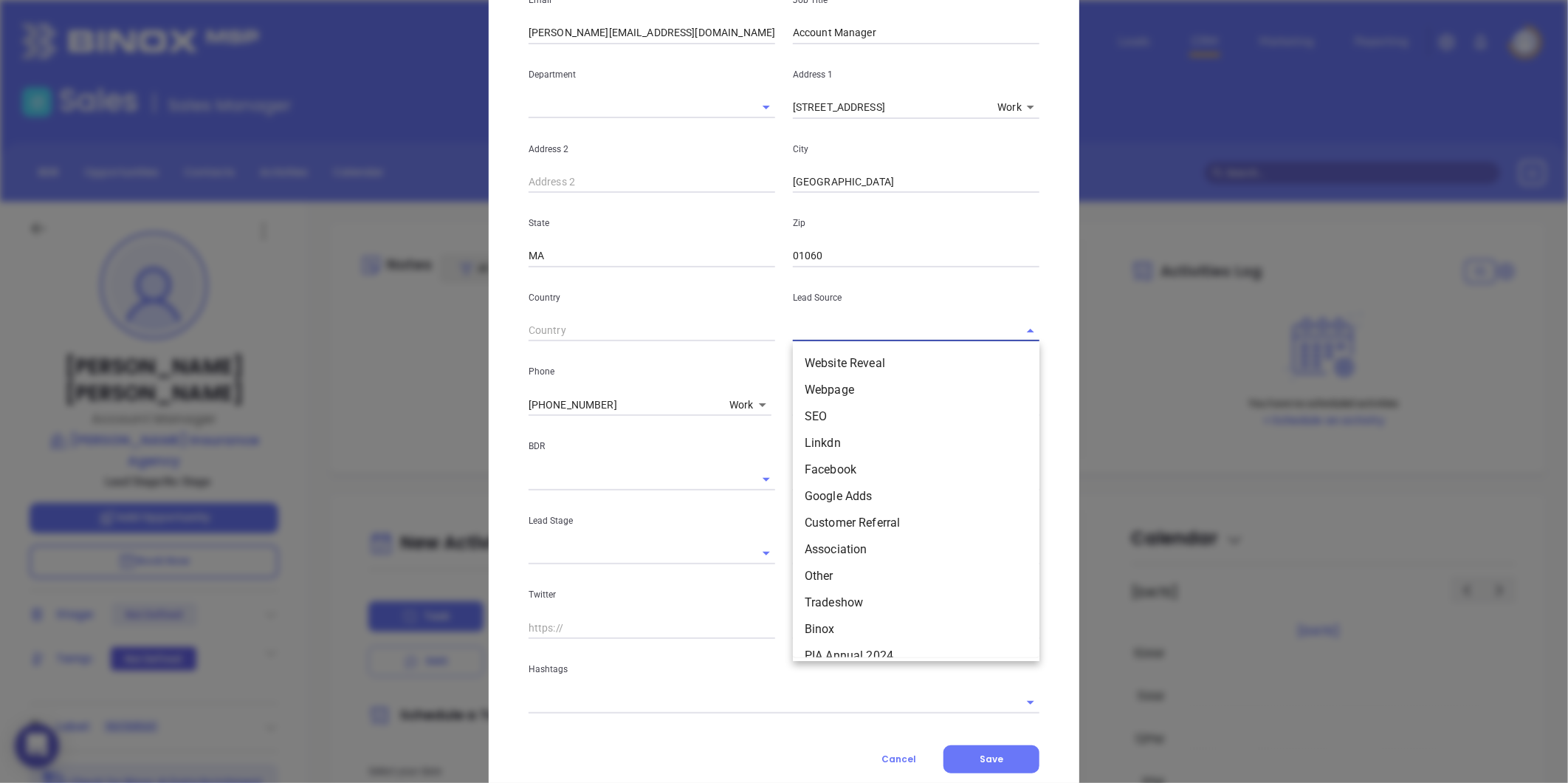
drag, startPoint x: 817, startPoint y: 331, endPoint x: 781, endPoint y: 360, distance: 46.2
click at [816, 331] on input "text" at bounding box center [895, 331] width 205 height 21
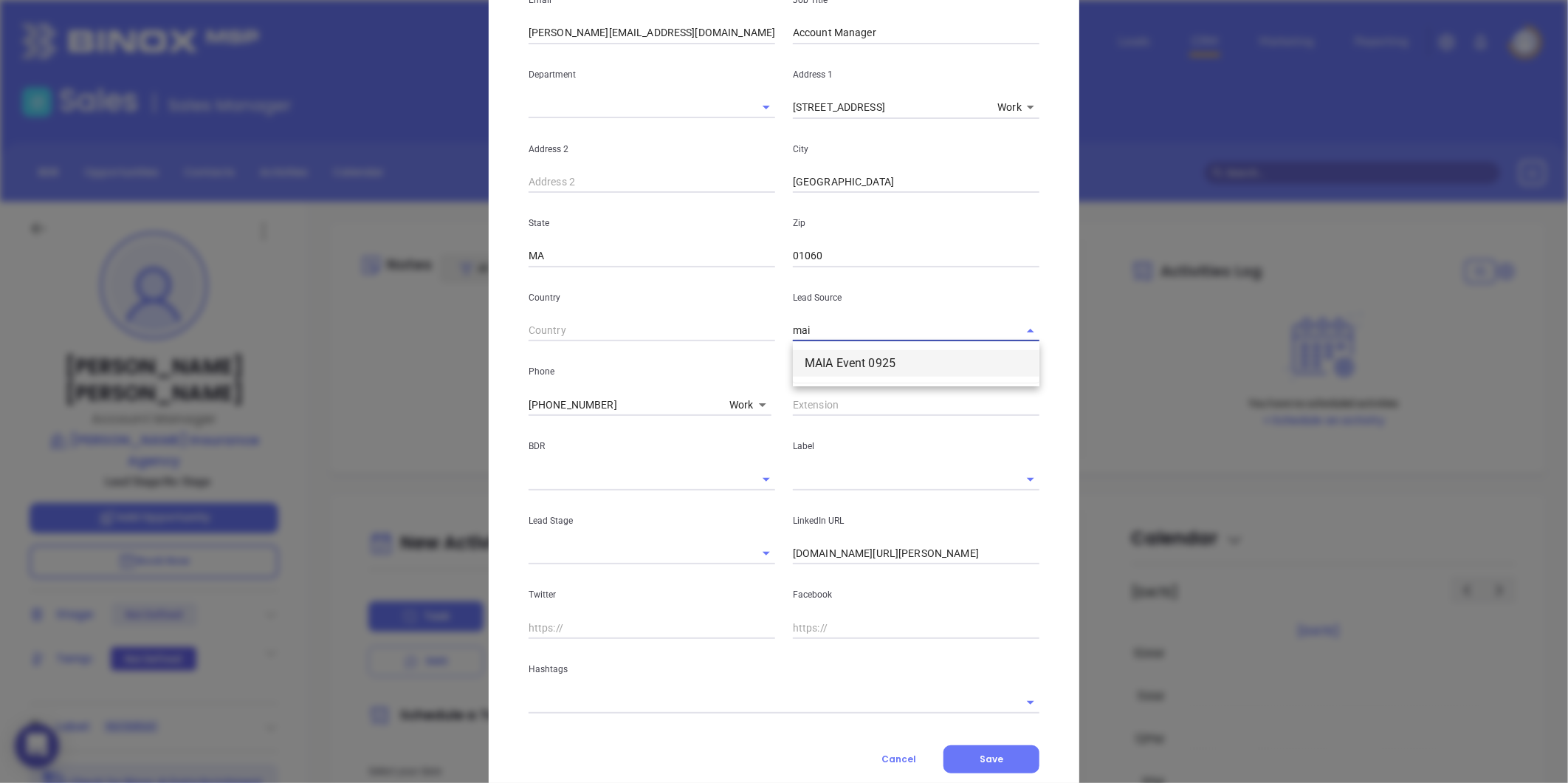
click at [829, 356] on li "MAIA Event 0925" at bounding box center [917, 364] width 247 height 27
type input "MAIA Event 0925"
click at [823, 484] on input "text" at bounding box center [895, 479] width 205 height 21
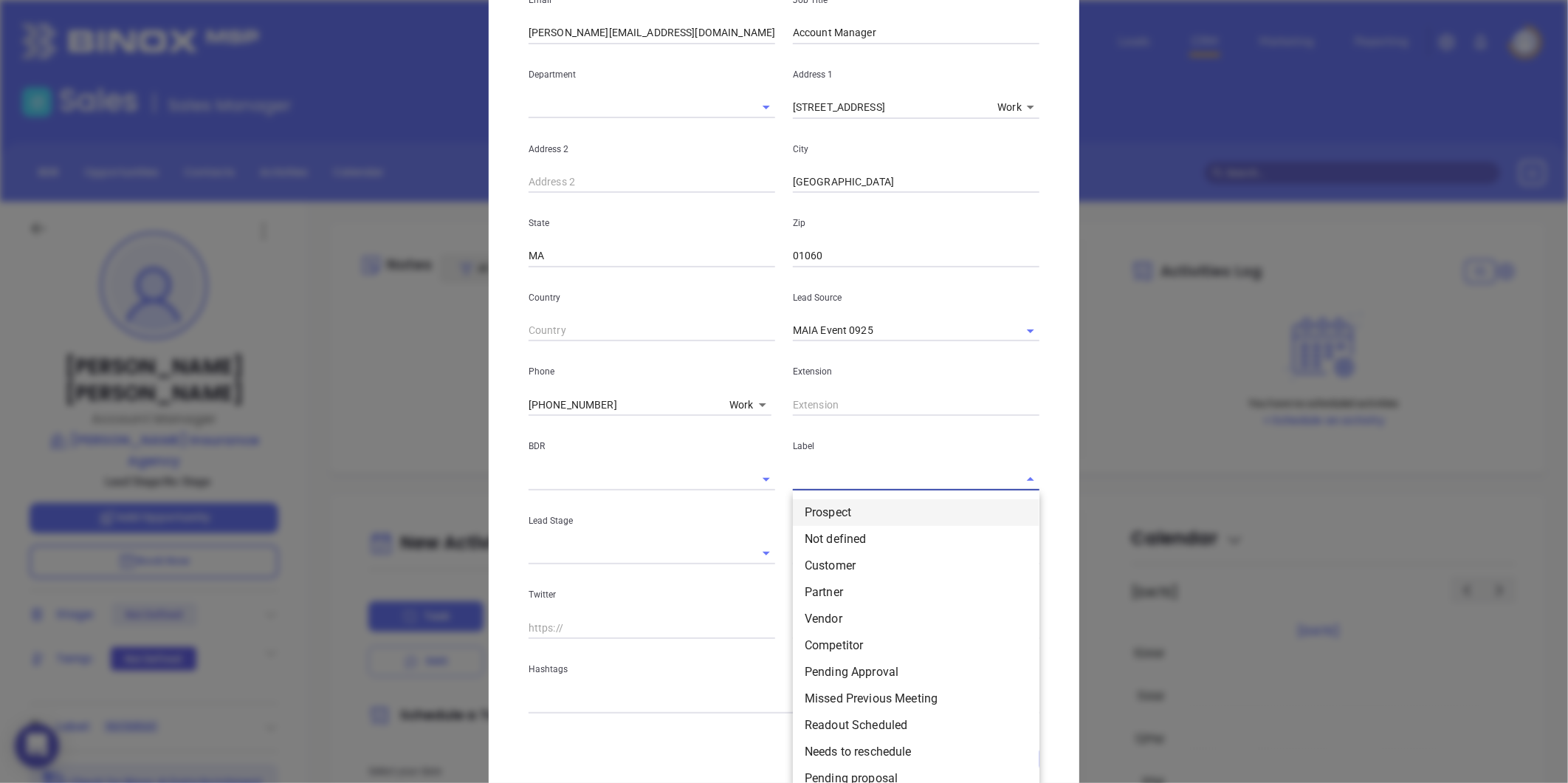
click at [832, 512] on li "Prospect" at bounding box center [917, 513] width 247 height 27
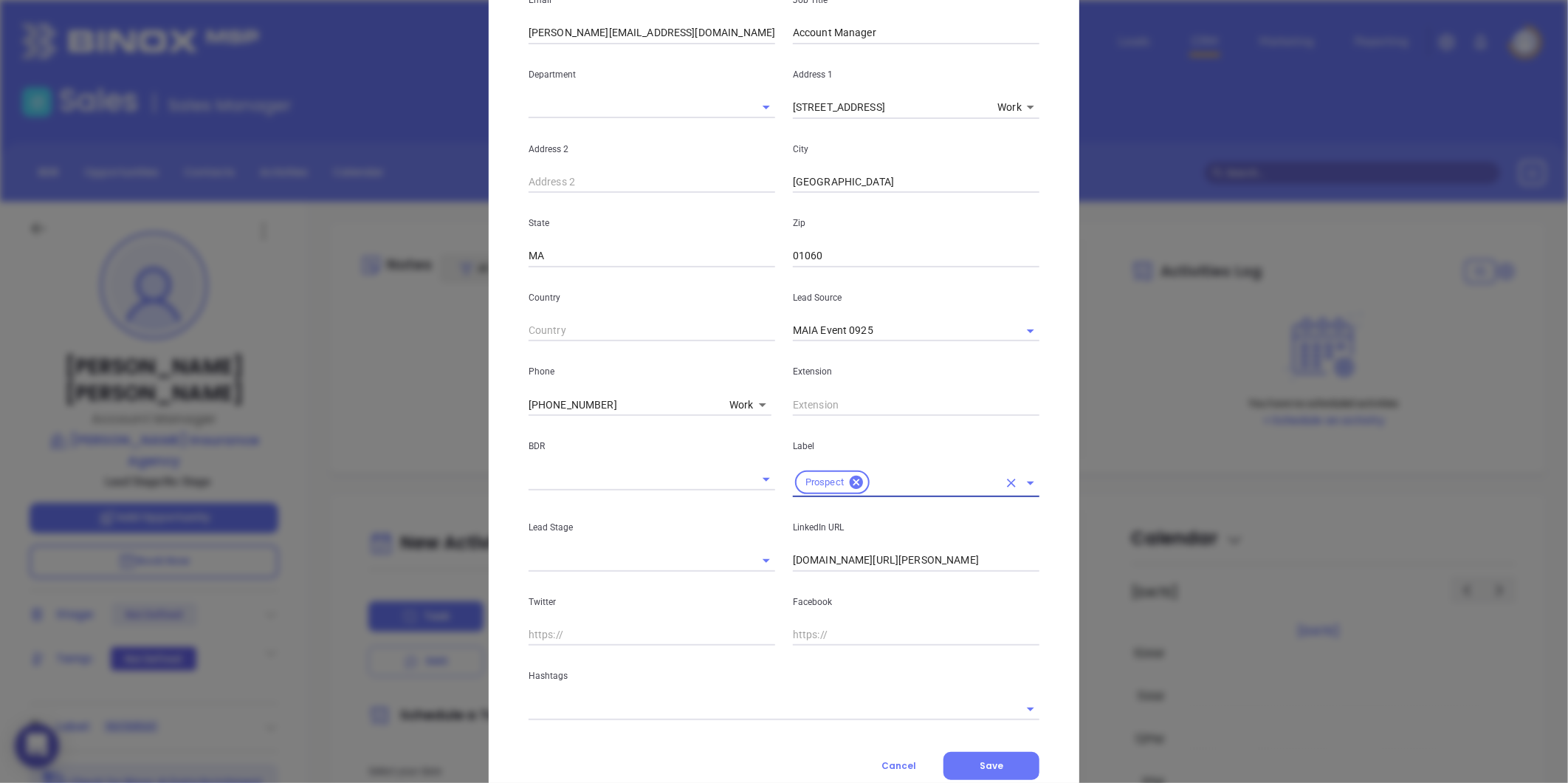
click at [887, 564] on input "[DOMAIN_NAME][URL][PERSON_NAME]" at bounding box center [917, 560] width 247 height 22
click at [857, 563] on input "[DOMAIN_NAME][URL][PERSON_NAME]" at bounding box center [917, 560] width 247 height 22
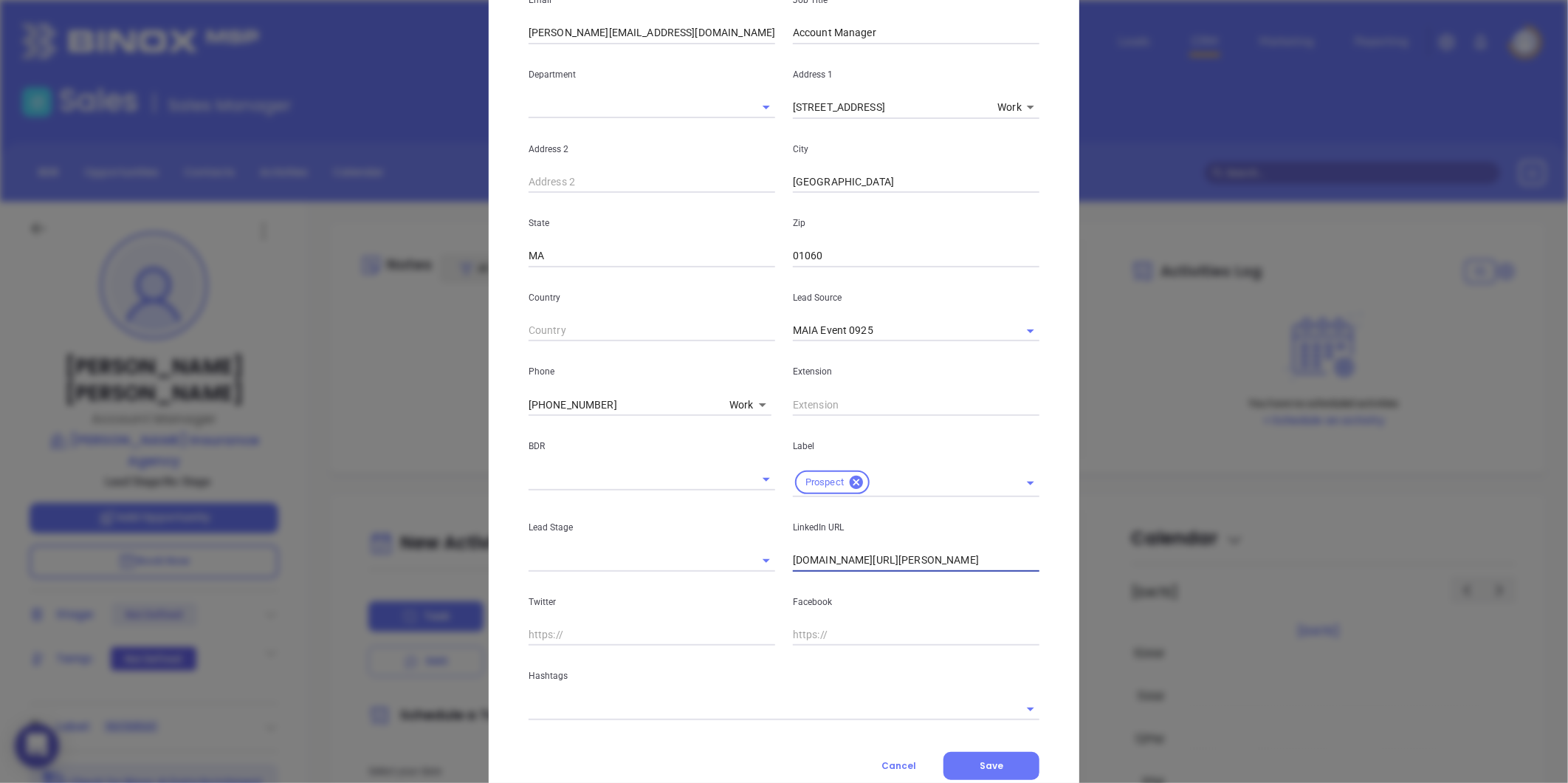
click at [857, 563] on input "[DOMAIN_NAME][URL][PERSON_NAME]" at bounding box center [917, 560] width 247 height 22
paste input "[DOMAIN_NAME][URL][PERSON_NAME]"
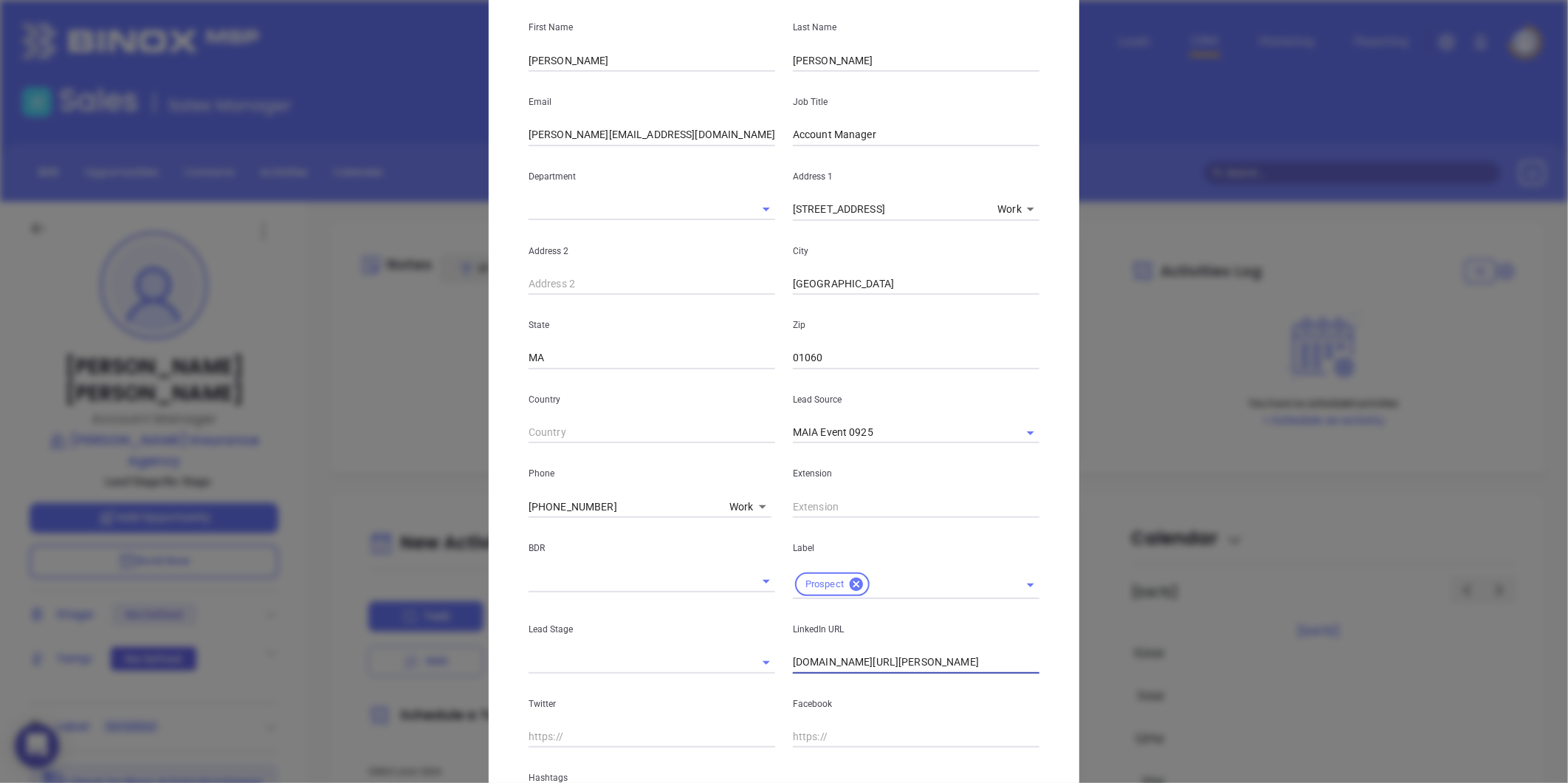
scroll to position [0, 0]
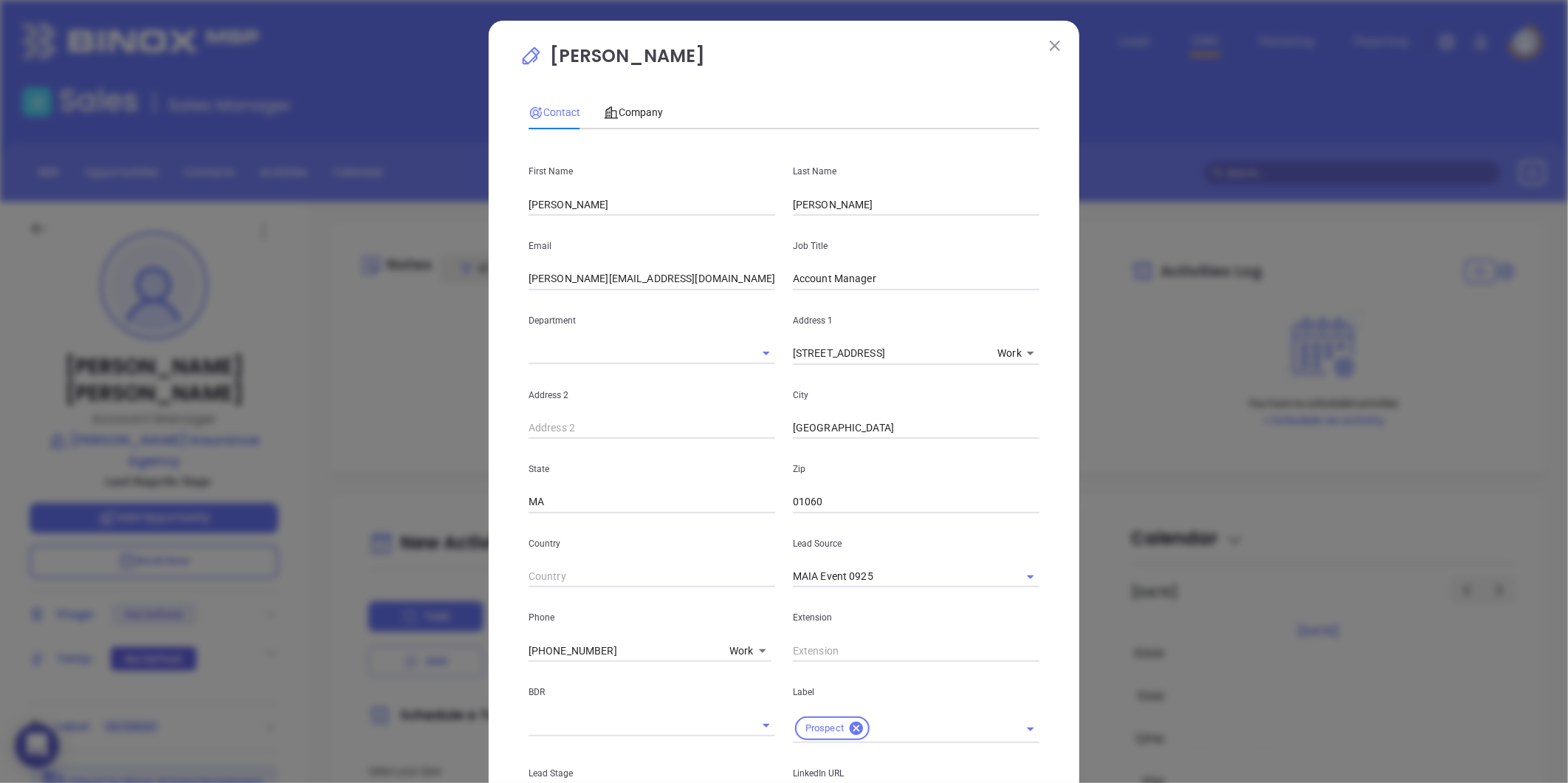
type input "[DOMAIN_NAME][URL][PERSON_NAME]"
drag, startPoint x: 796, startPoint y: 299, endPoint x: 587, endPoint y: 338, distance: 212.6
click at [587, 338] on div "First Name [PERSON_NAME] Last Name [PERSON_NAME] Email [PERSON_NAME][EMAIL_ADDR…" at bounding box center [784, 554] width 511 height 825
type input "Personal Lines Manager"
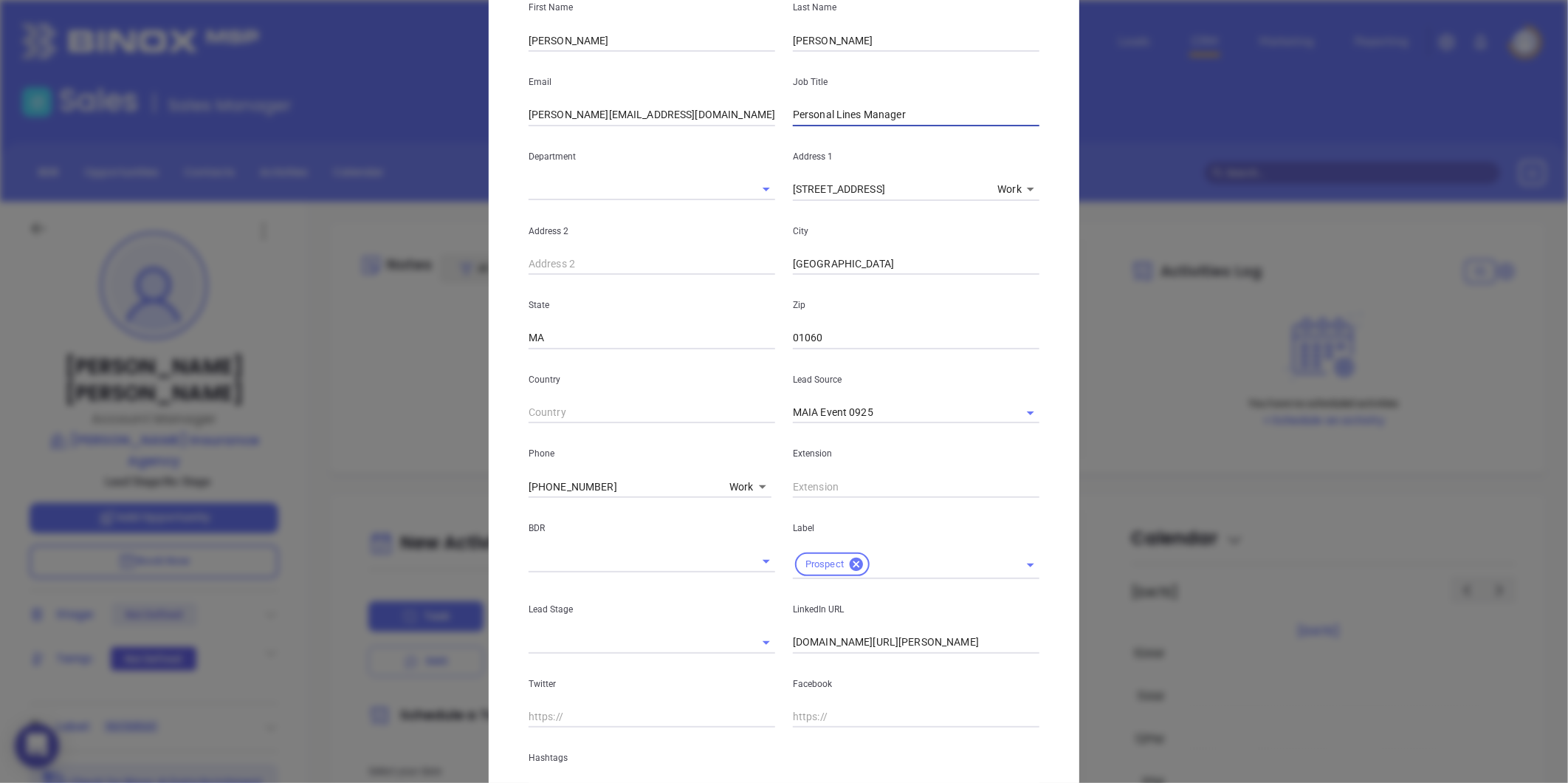
scroll to position [294, 0]
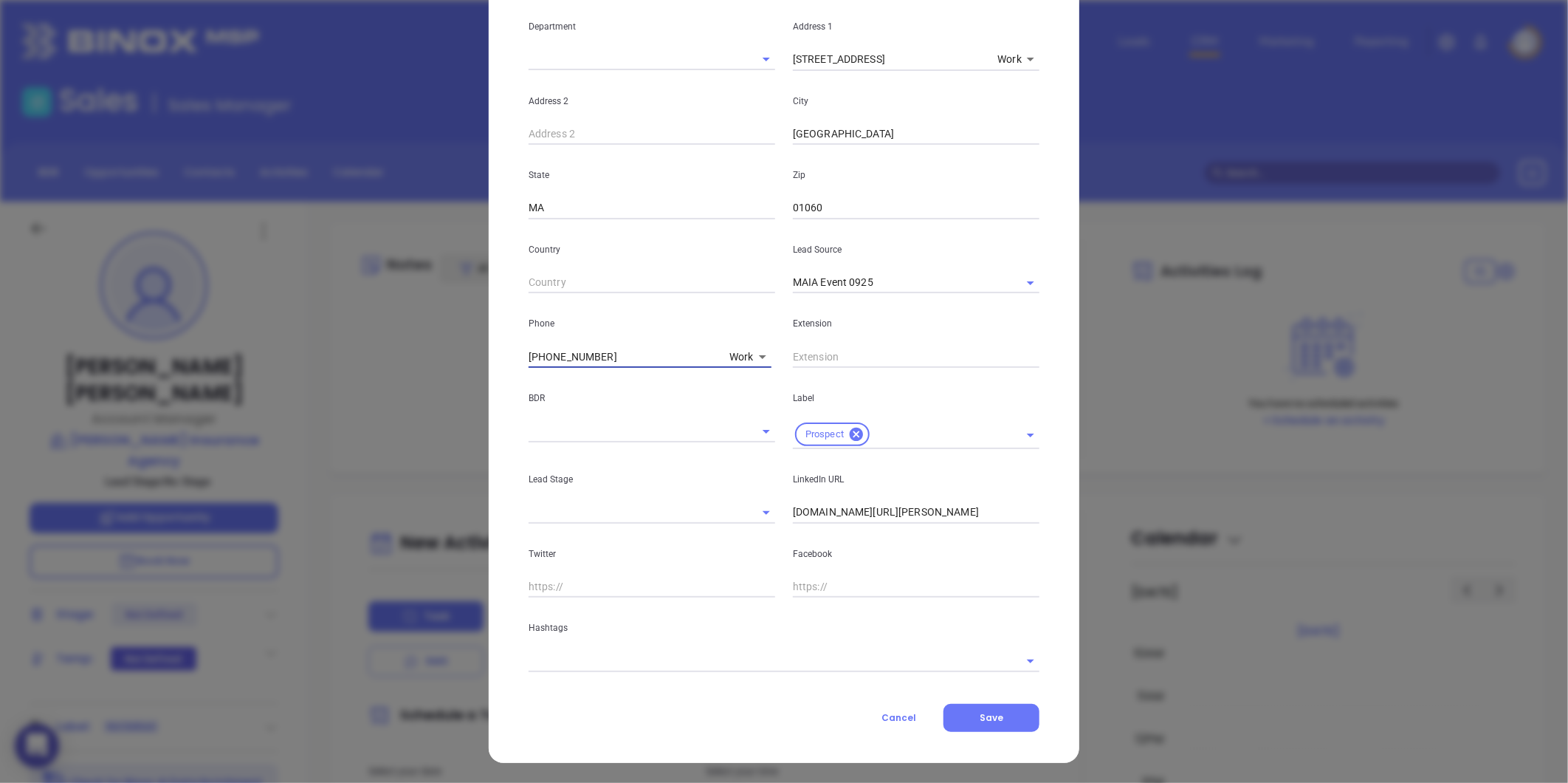
drag, startPoint x: 608, startPoint y: 353, endPoint x: 238, endPoint y: 418, distance: 375.7
click at [238, 418] on div "[PERSON_NAME] Contact Company First Name [PERSON_NAME] Last Name [PERSON_NAME] …" at bounding box center [784, 392] width 1568 height 783
type input "( ) -"
click at [747, 348] on body "0 Leads CRM Marketing Reporting Financial Leads Leads Sales Sales Manager BDR O…" at bounding box center [784, 392] width 1568 height 783
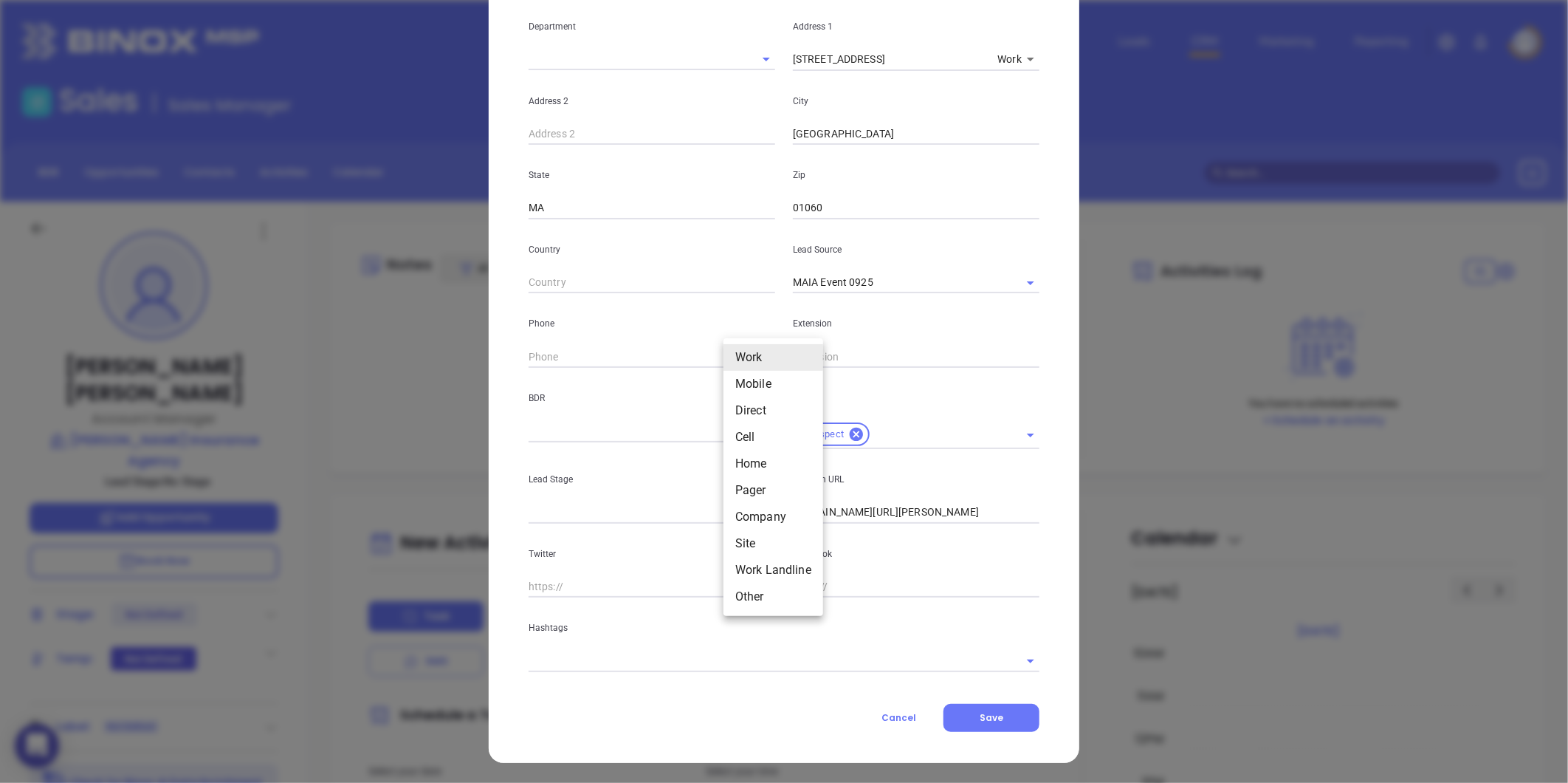
click at [755, 538] on li "Site" at bounding box center [773, 544] width 99 height 27
type input "11"
click at [640, 357] on input "( ) -" at bounding box center [629, 357] width 201 height 22
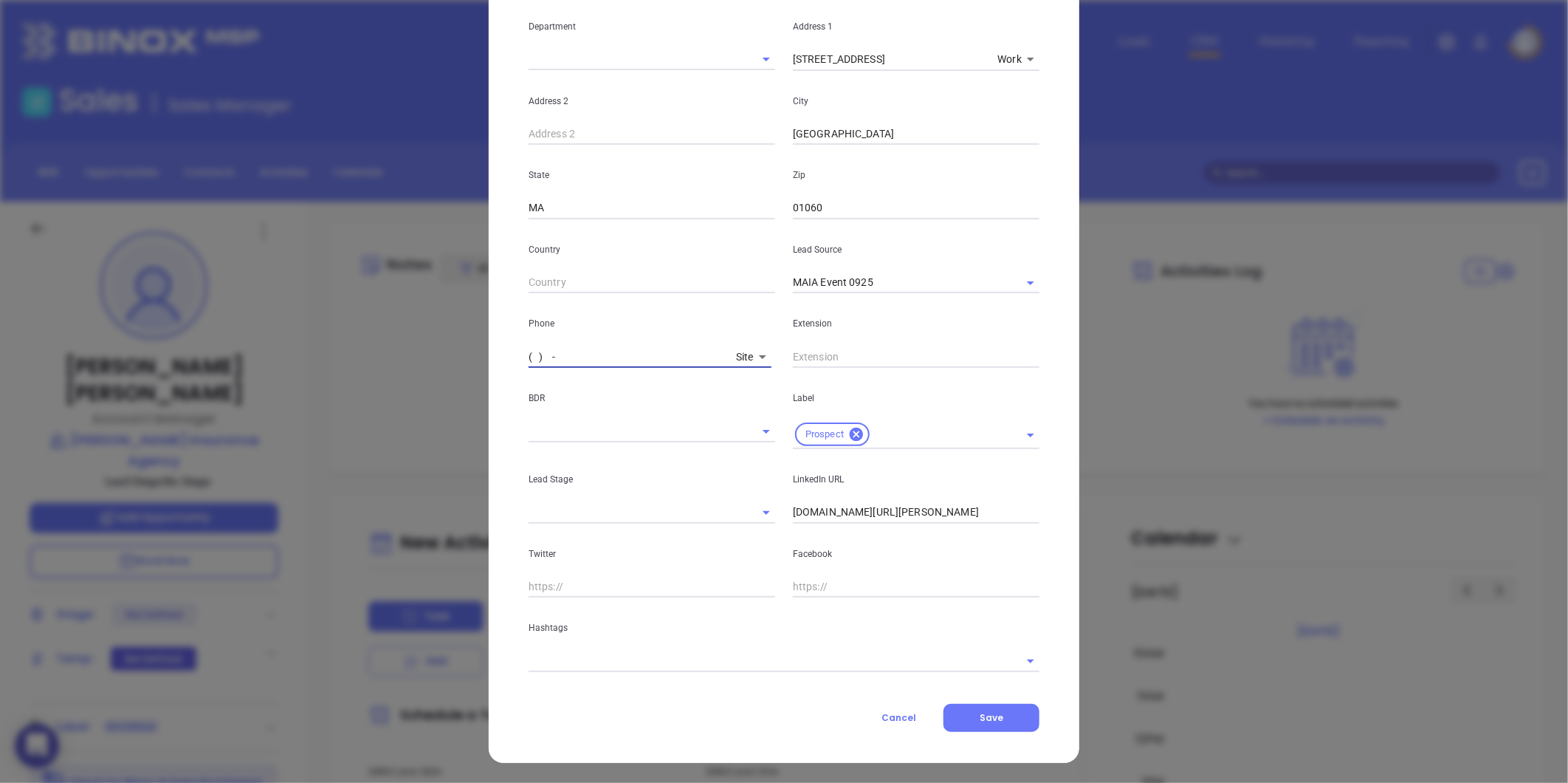
paste input "413) 586-1000"
type input "[PHONE_NUMBER]"
drag, startPoint x: 605, startPoint y: 662, endPoint x: 579, endPoint y: 651, distance: 28.2
click at [599, 656] on input "text" at bounding box center [763, 661] width 469 height 21
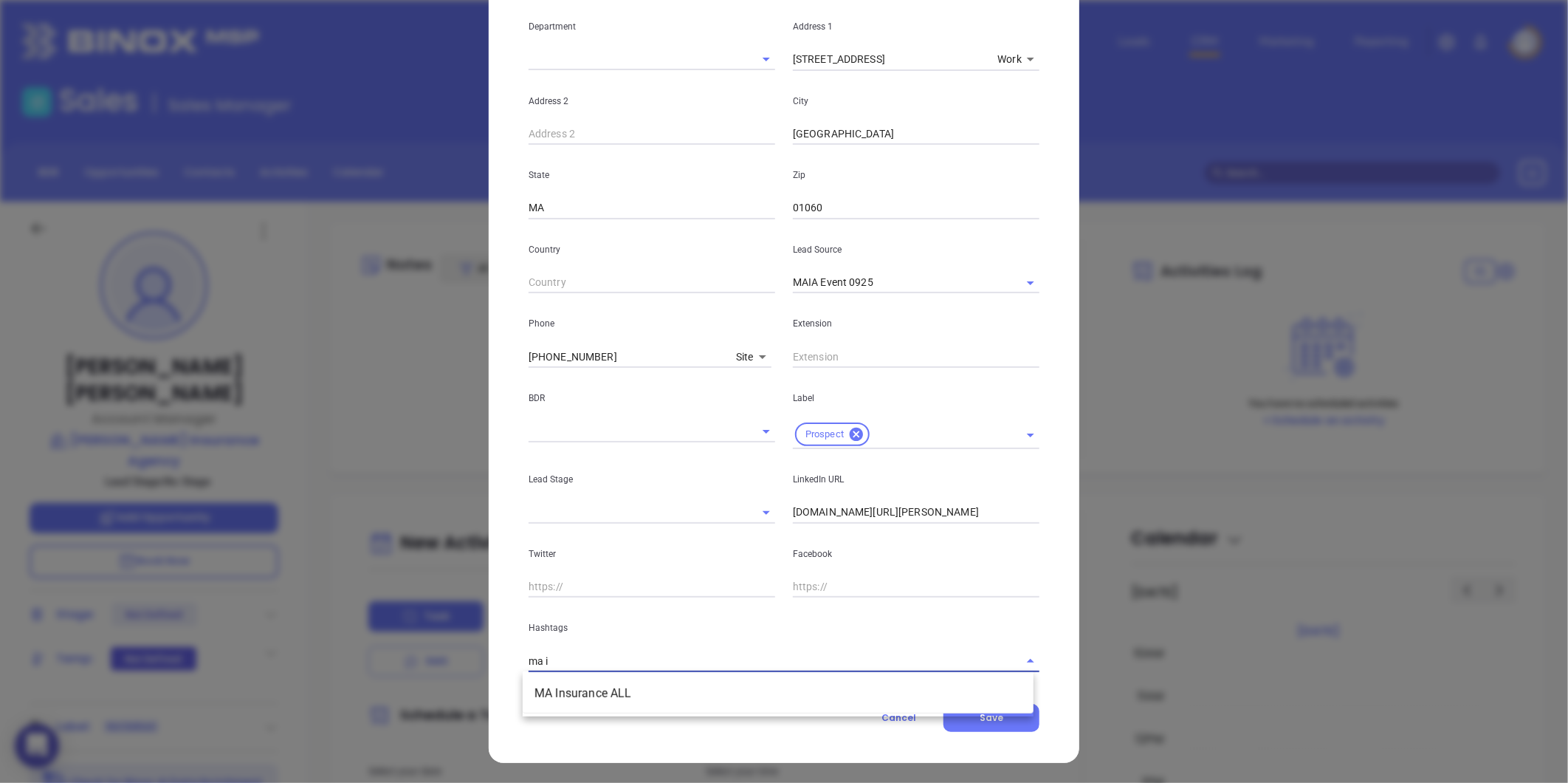
type input "ma in"
click at [564, 690] on li "MA Insurance ALL" at bounding box center [778, 694] width 511 height 27
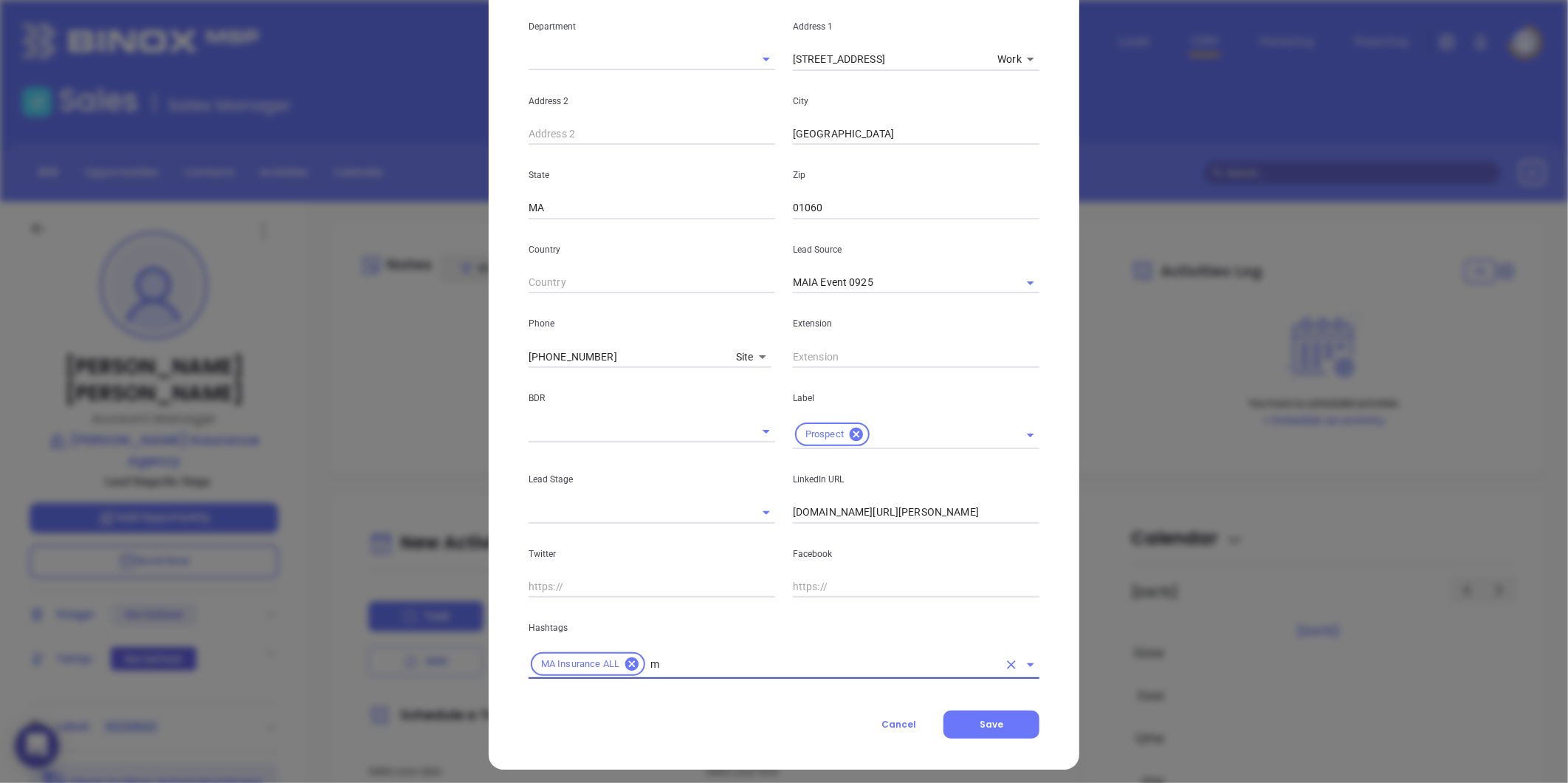
type input "ma"
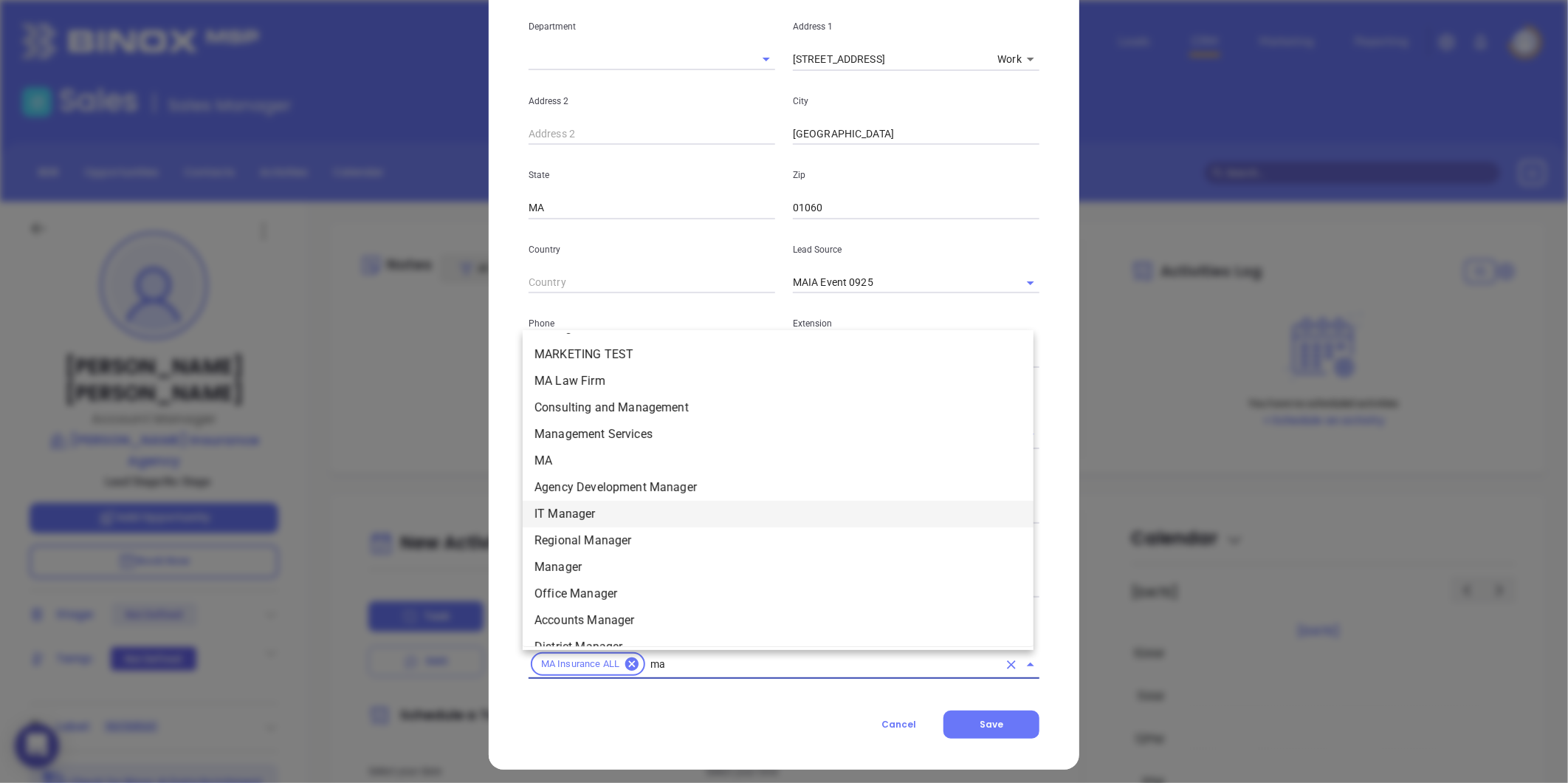
scroll to position [282, 0]
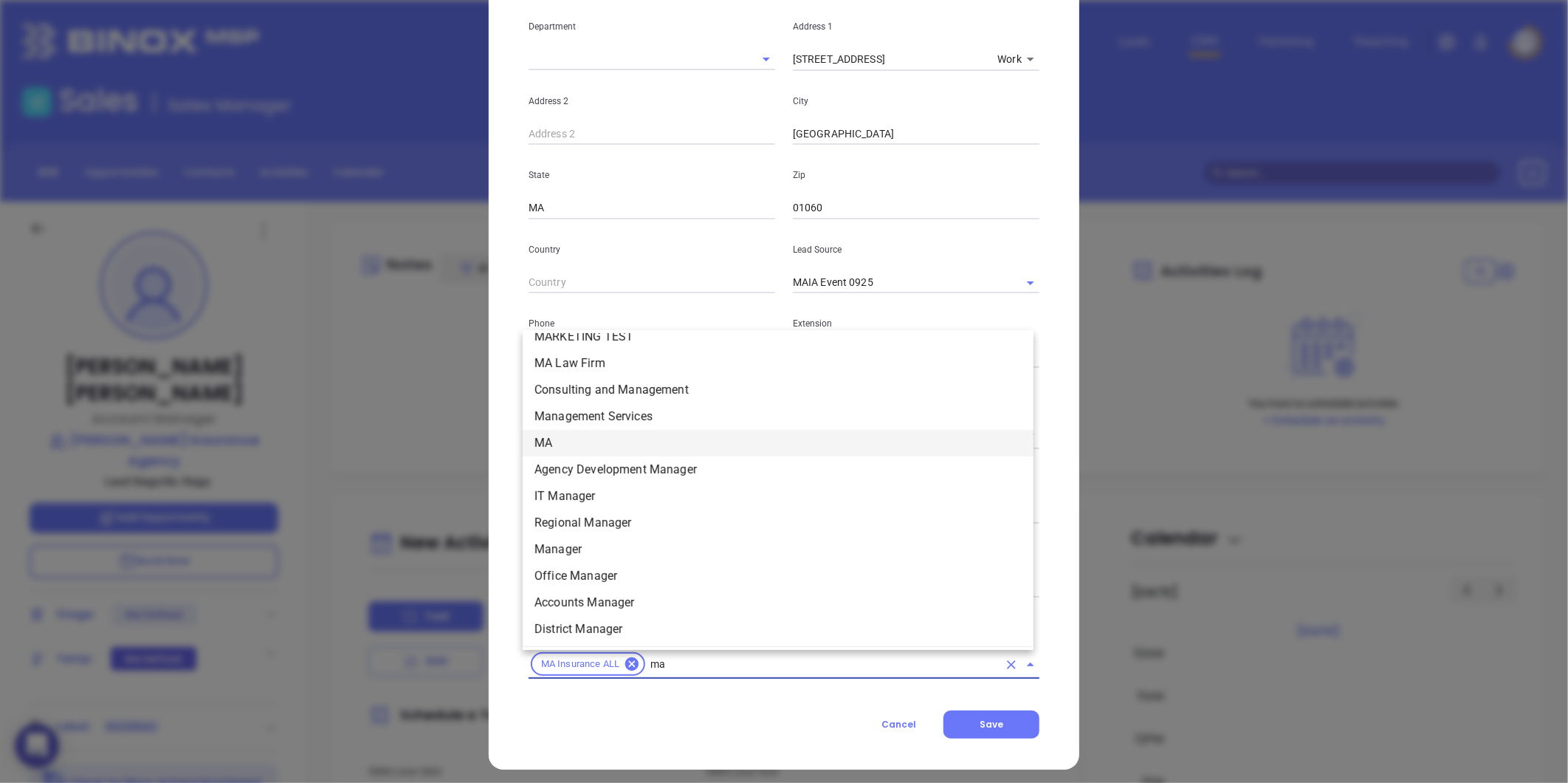
click at [567, 446] on li "MA" at bounding box center [778, 444] width 511 height 27
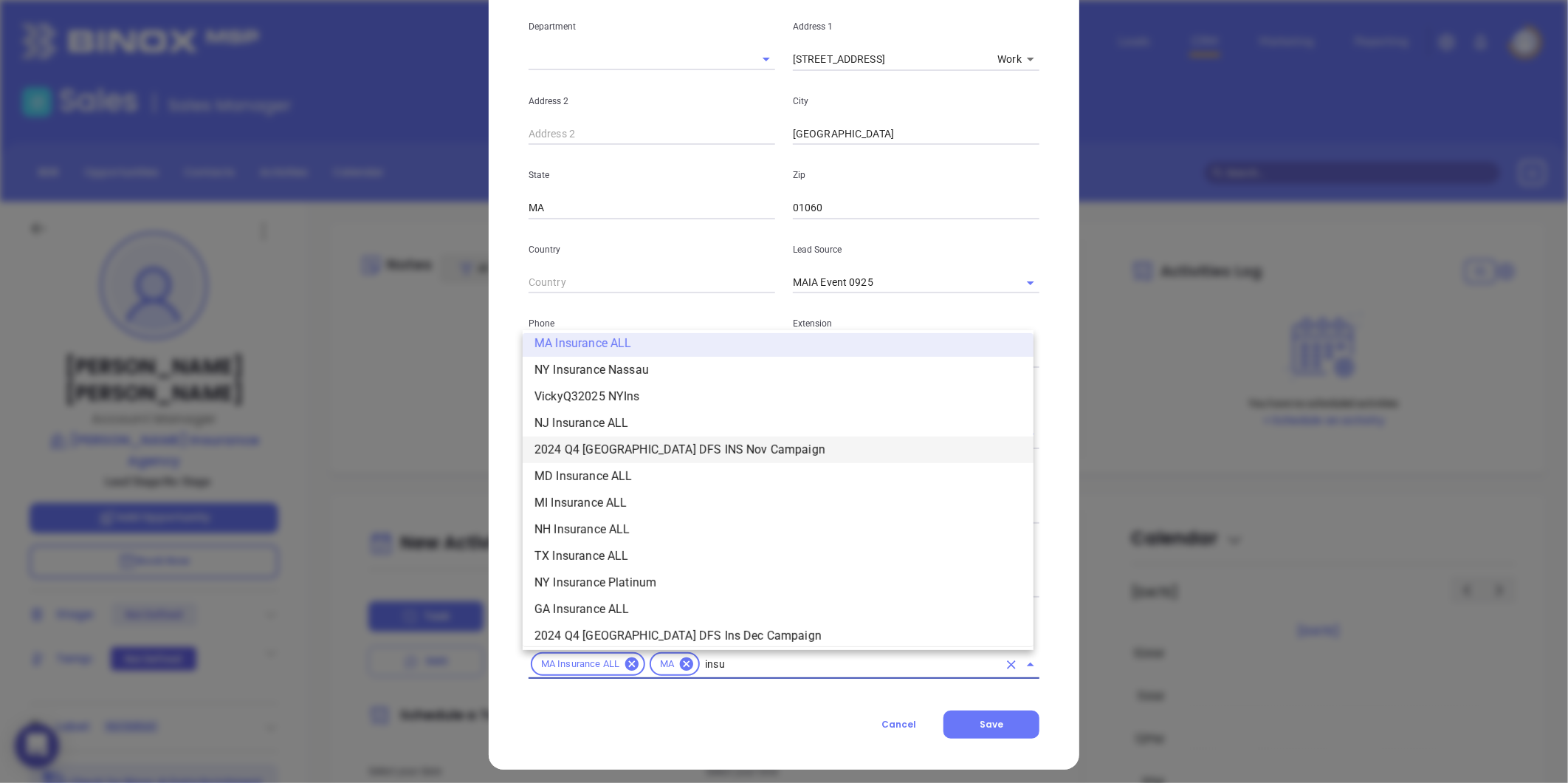
scroll to position [381, 0]
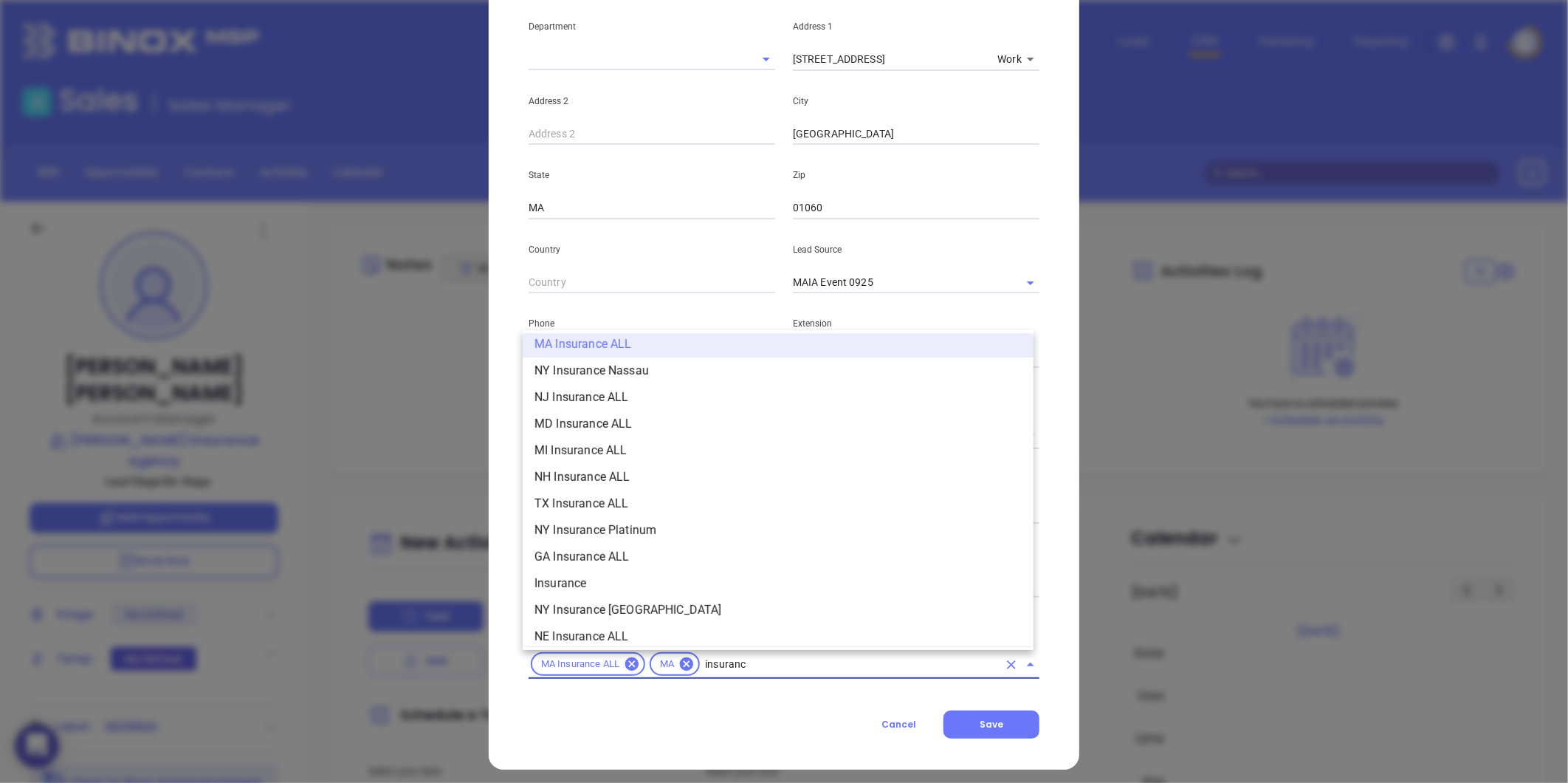
type input "insurance"
click at [570, 580] on li "Insurance" at bounding box center [778, 583] width 511 height 27
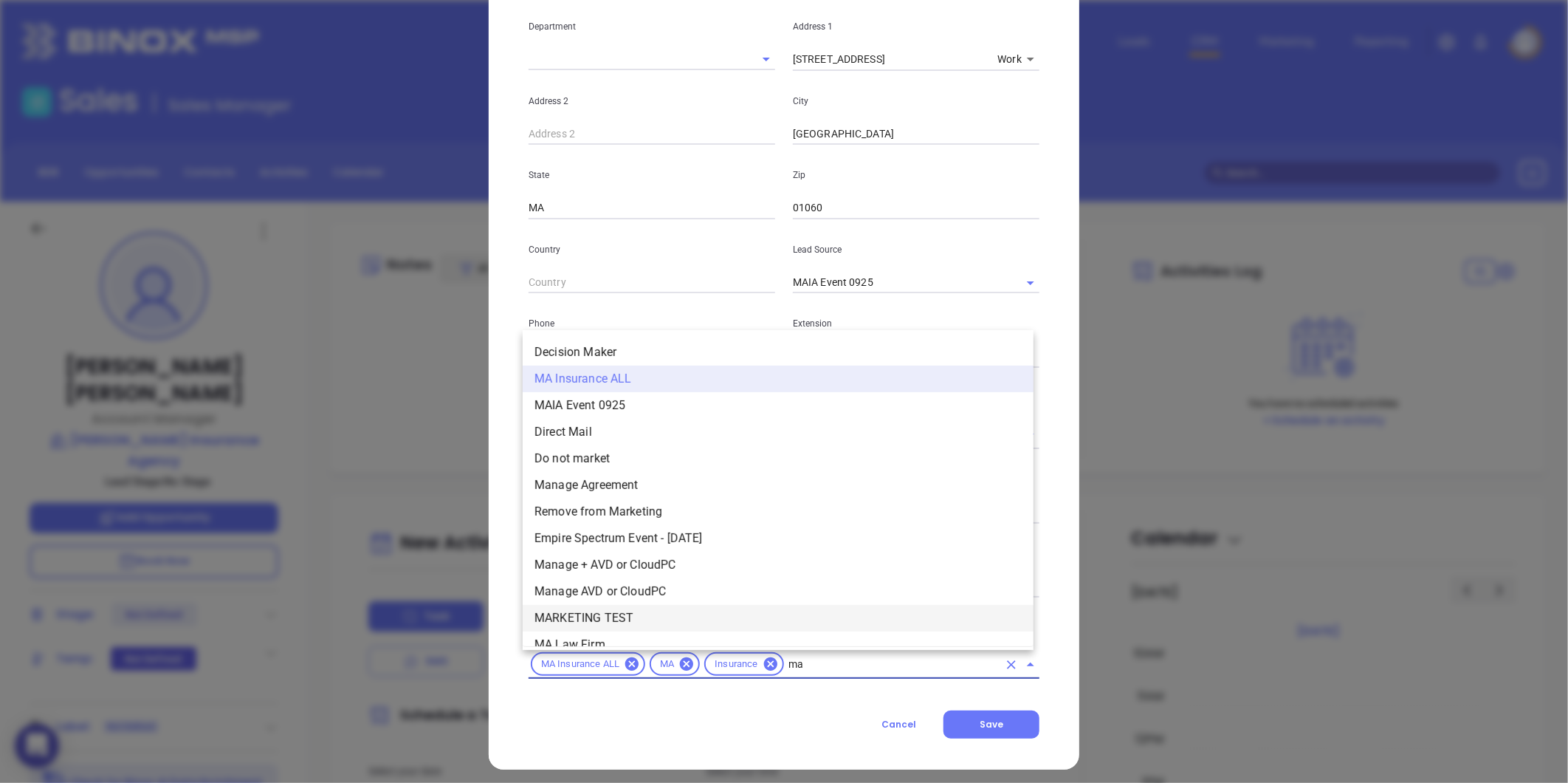
type input "mai"
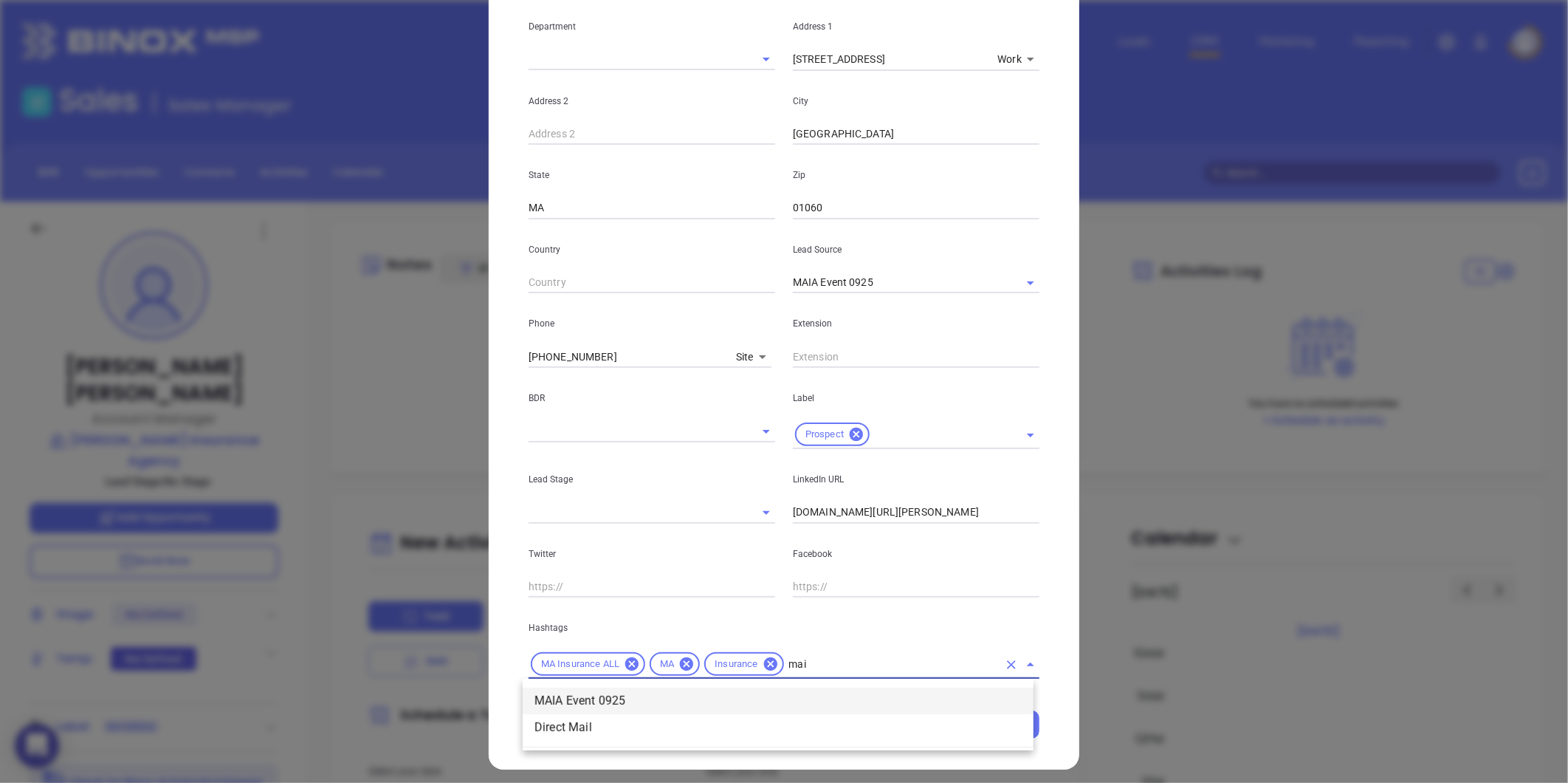
click at [596, 699] on li "MAIA Event 0925" at bounding box center [778, 701] width 511 height 27
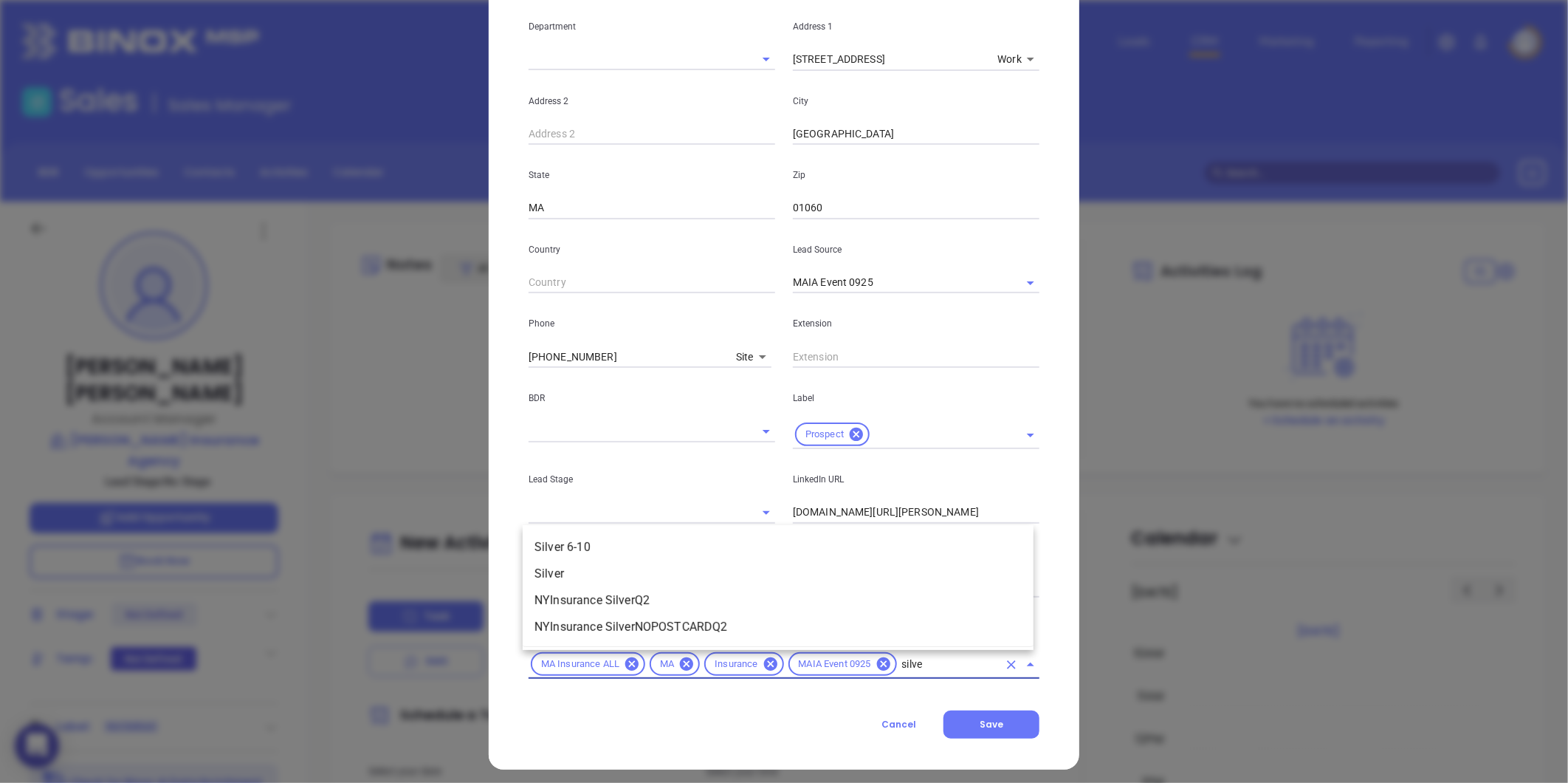
type input "silver"
click at [602, 539] on li "Silver 6-10" at bounding box center [778, 548] width 511 height 27
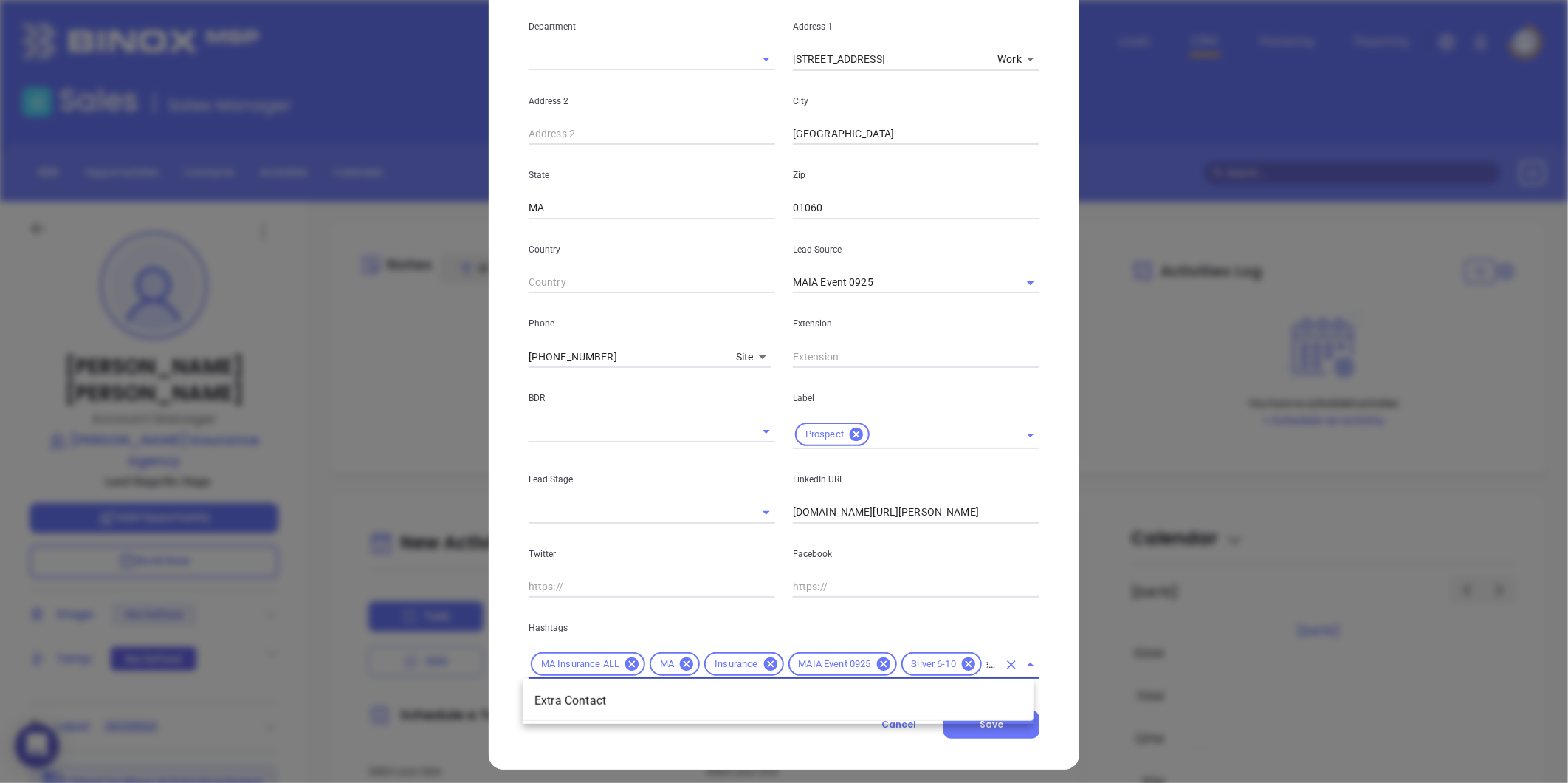
type input "extra"
click at [622, 711] on li "Extra Contact" at bounding box center [778, 701] width 511 height 27
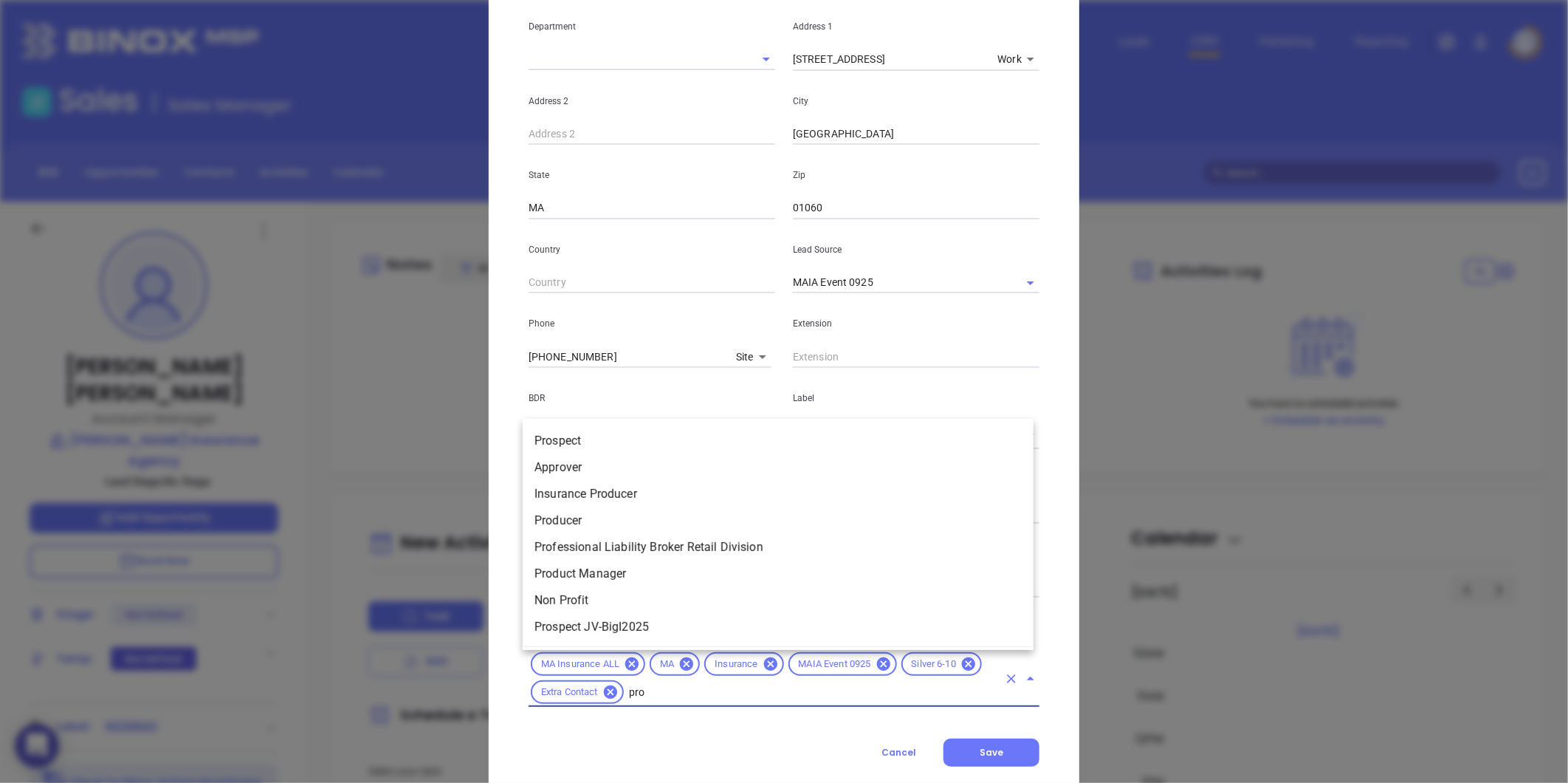
type input "pros"
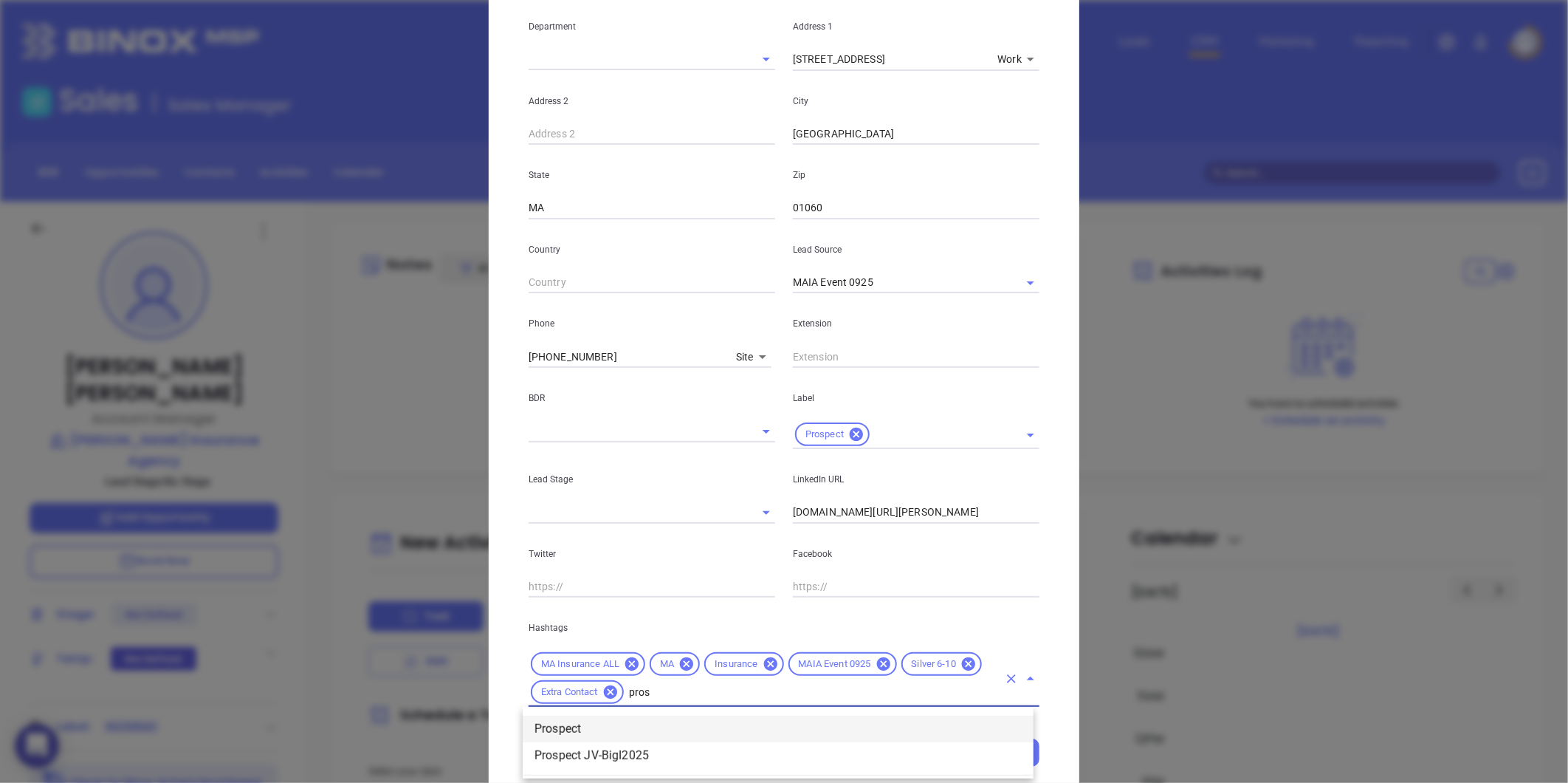
click at [601, 728] on li "Prospect" at bounding box center [778, 729] width 511 height 27
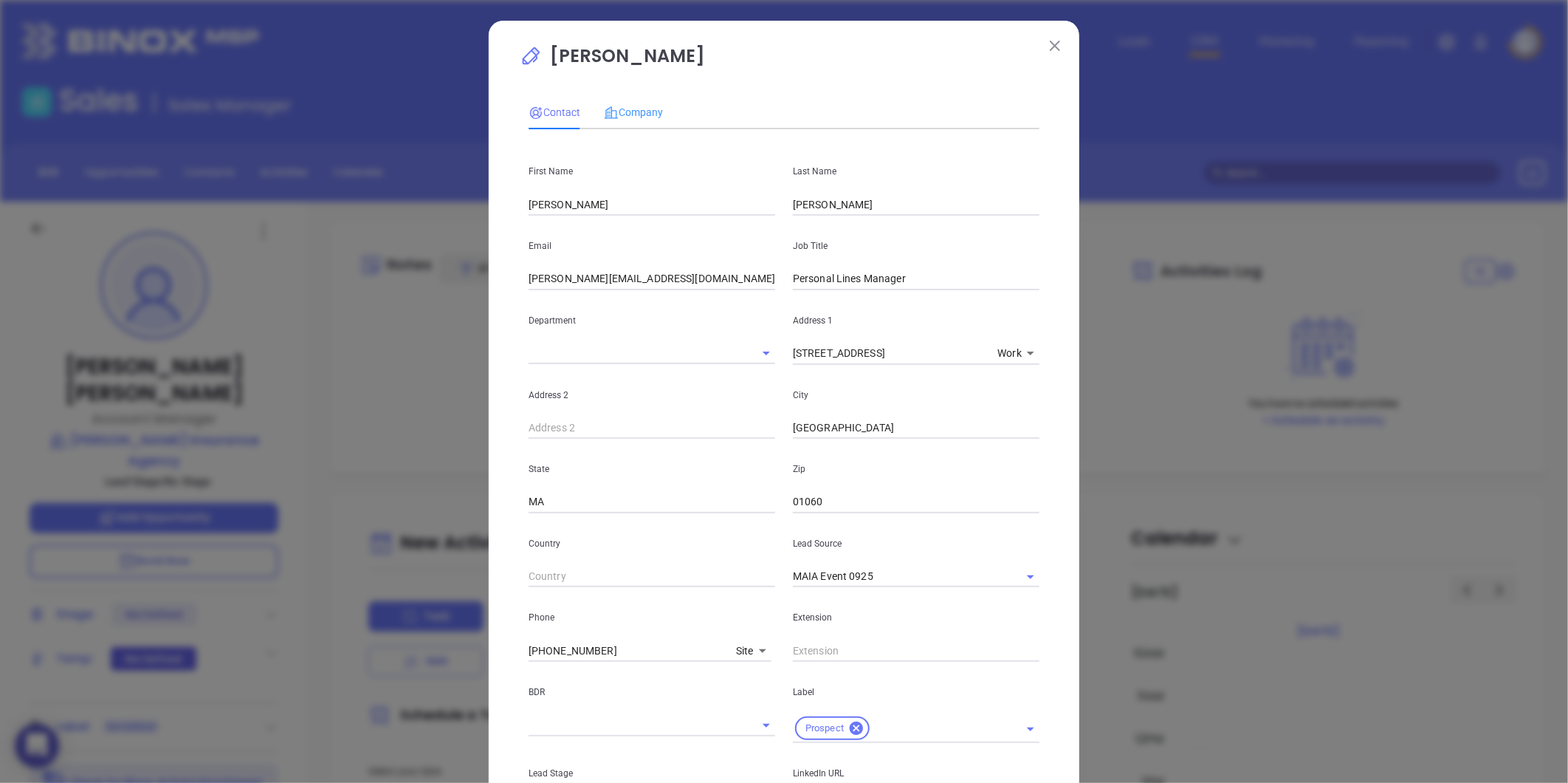
click at [645, 100] on div "Company" at bounding box center [633, 112] width 59 height 34
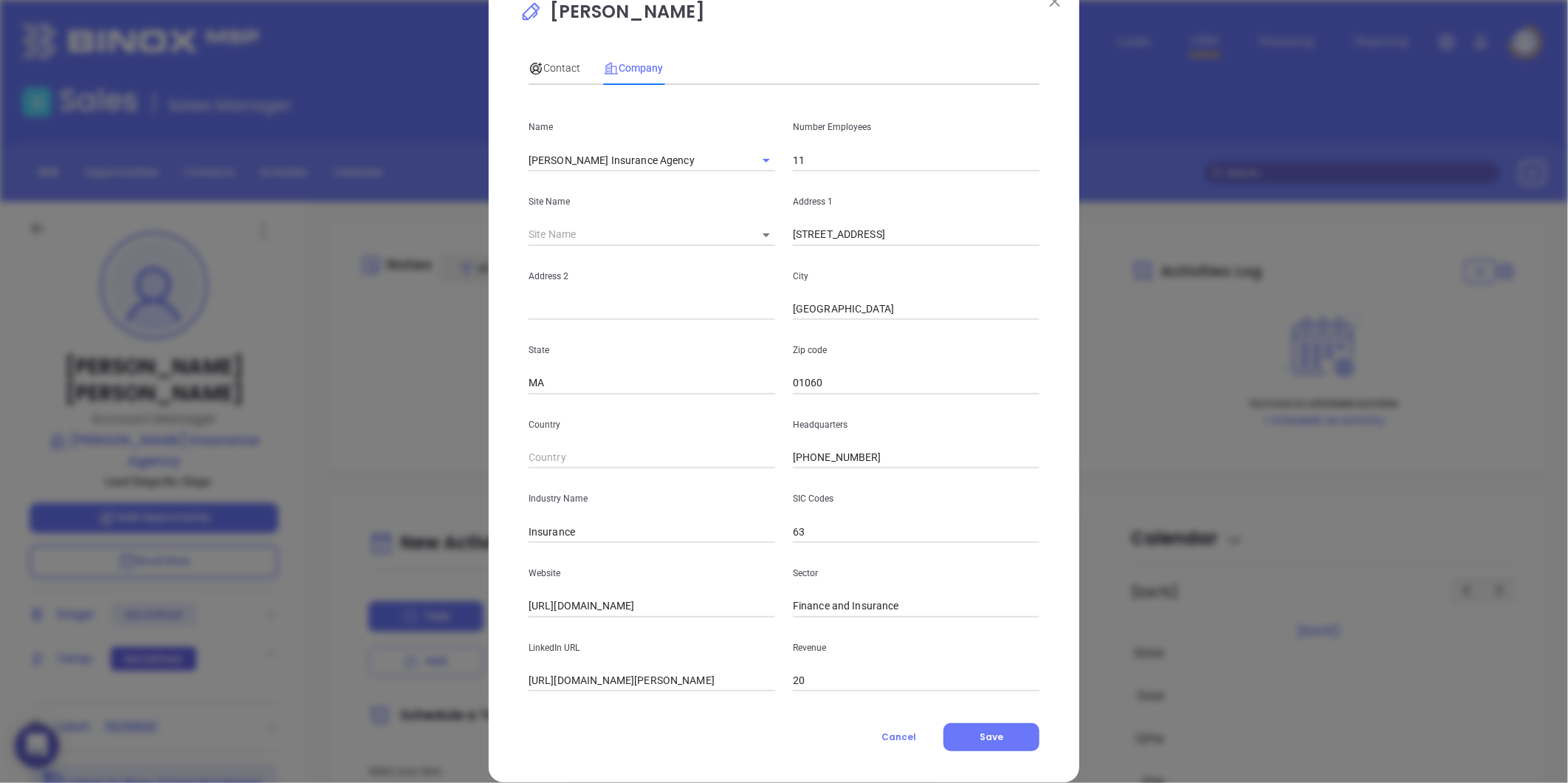
scroll to position [65, 0]
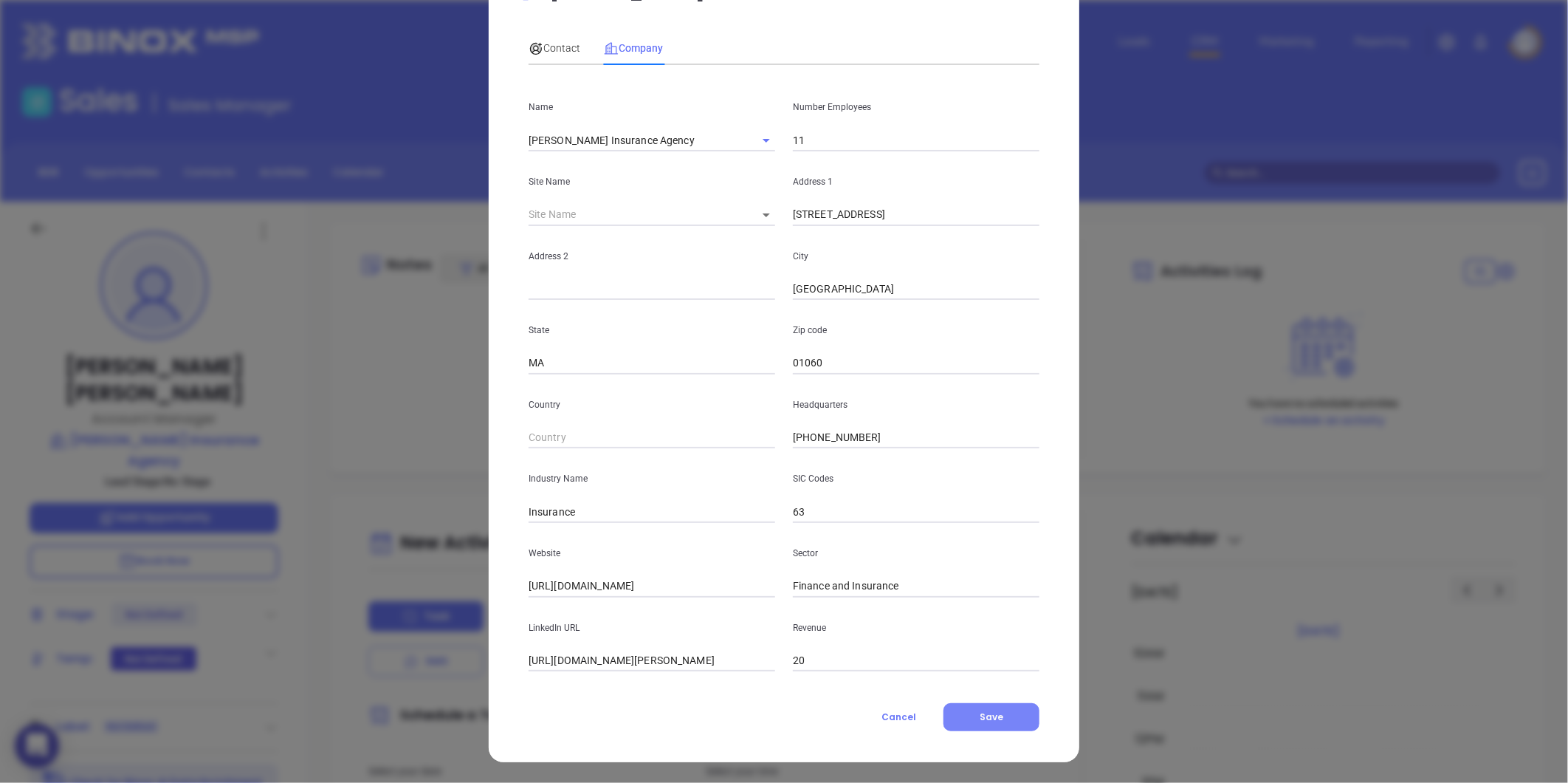
drag, startPoint x: 987, startPoint y: 713, endPoint x: 973, endPoint y: 712, distance: 14.0
click at [987, 713] on span "Save" at bounding box center [992, 716] width 24 height 13
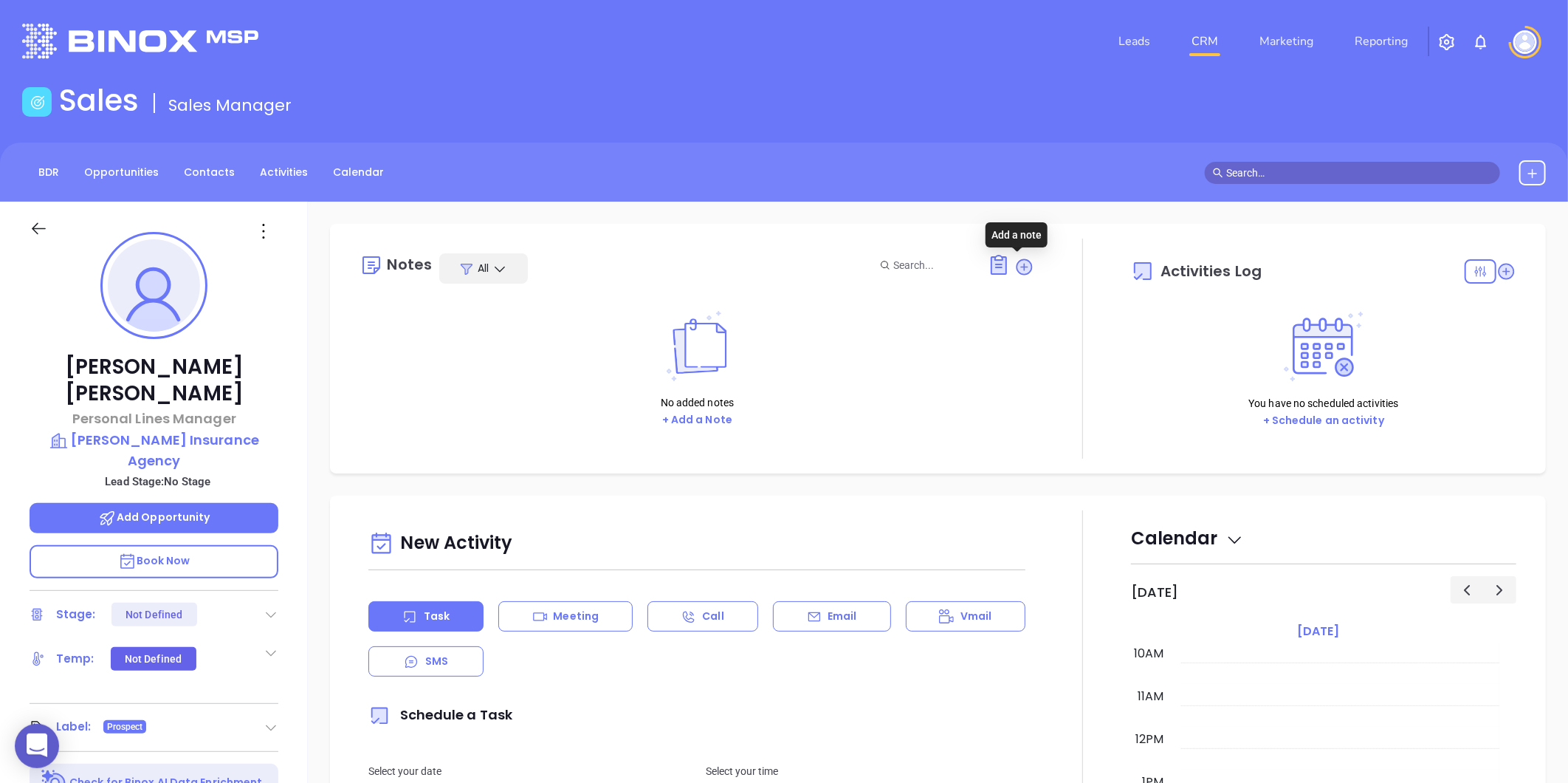
drag, startPoint x: 1018, startPoint y: 264, endPoint x: 958, endPoint y: 283, distance: 62.9
click at [1018, 264] on icon at bounding box center [1024, 266] width 16 height 16
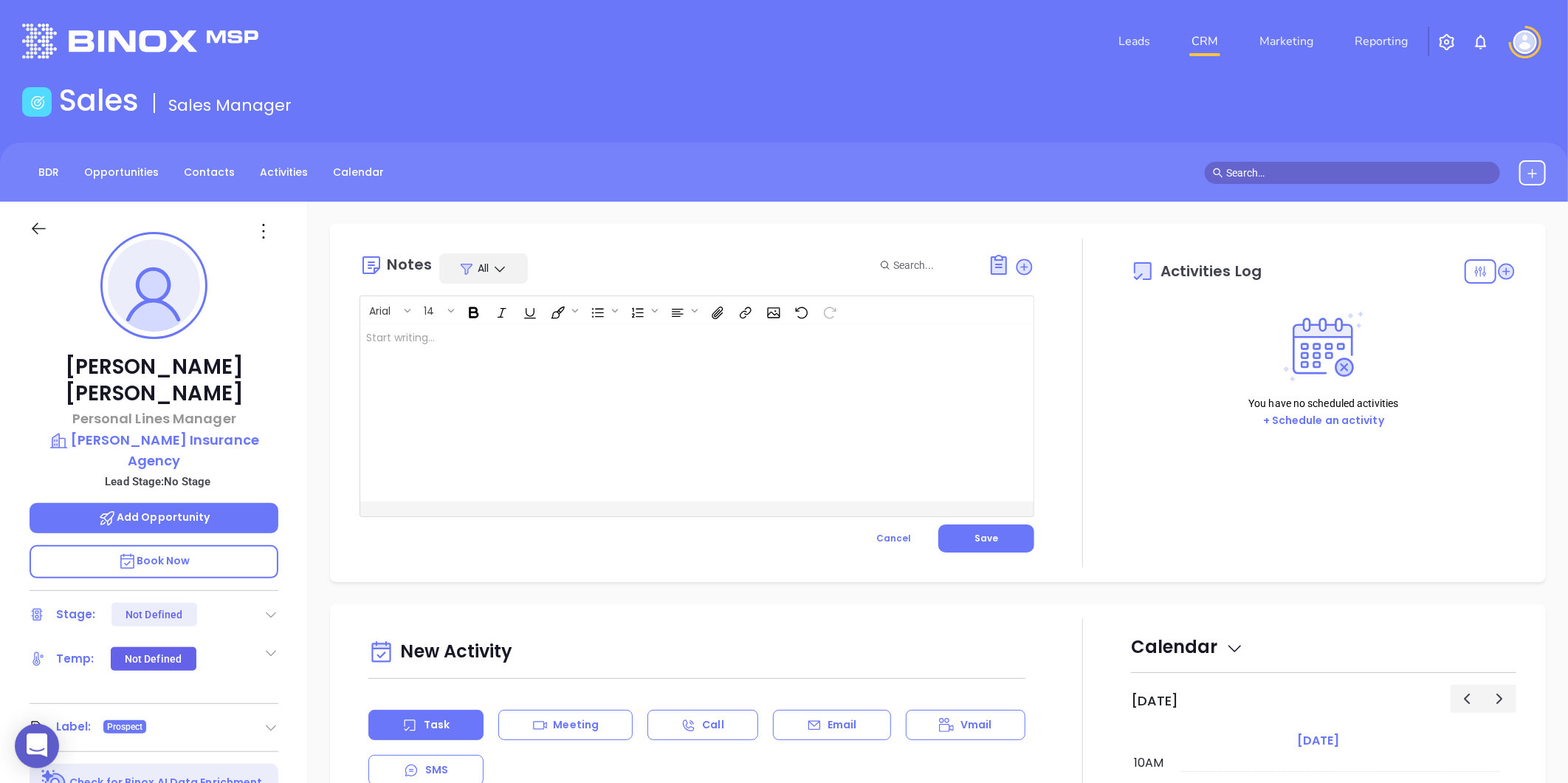
click at [547, 336] on div at bounding box center [674, 413] width 626 height 177
drag, startPoint x: 992, startPoint y: 540, endPoint x: 999, endPoint y: 544, distance: 8.1
click at [991, 539] on button "Save" at bounding box center [987, 538] width 96 height 28
